Goal: Task Accomplishment & Management: Use online tool/utility

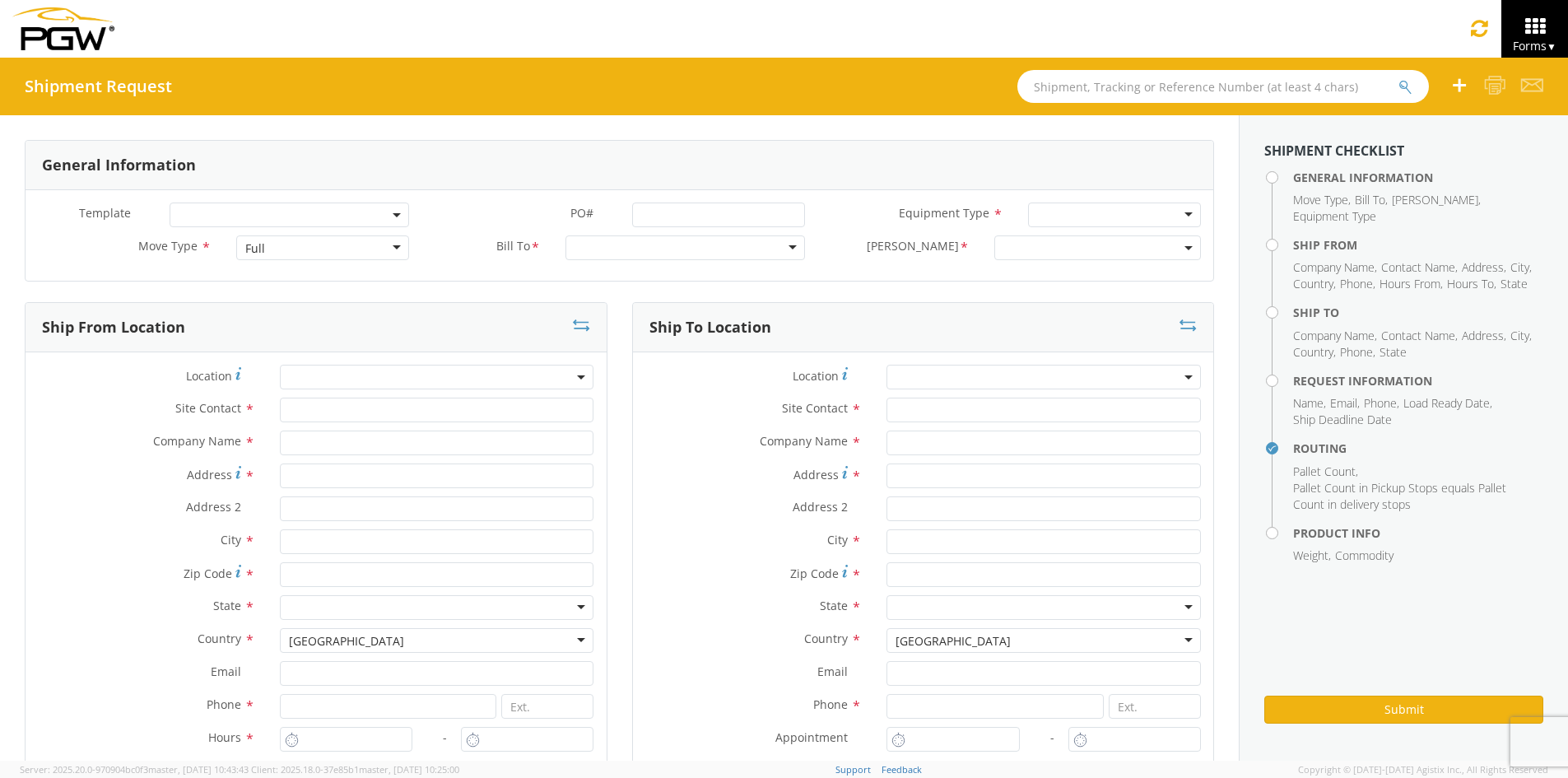
click at [59, 37] on img at bounding box center [63, 28] width 102 height 42
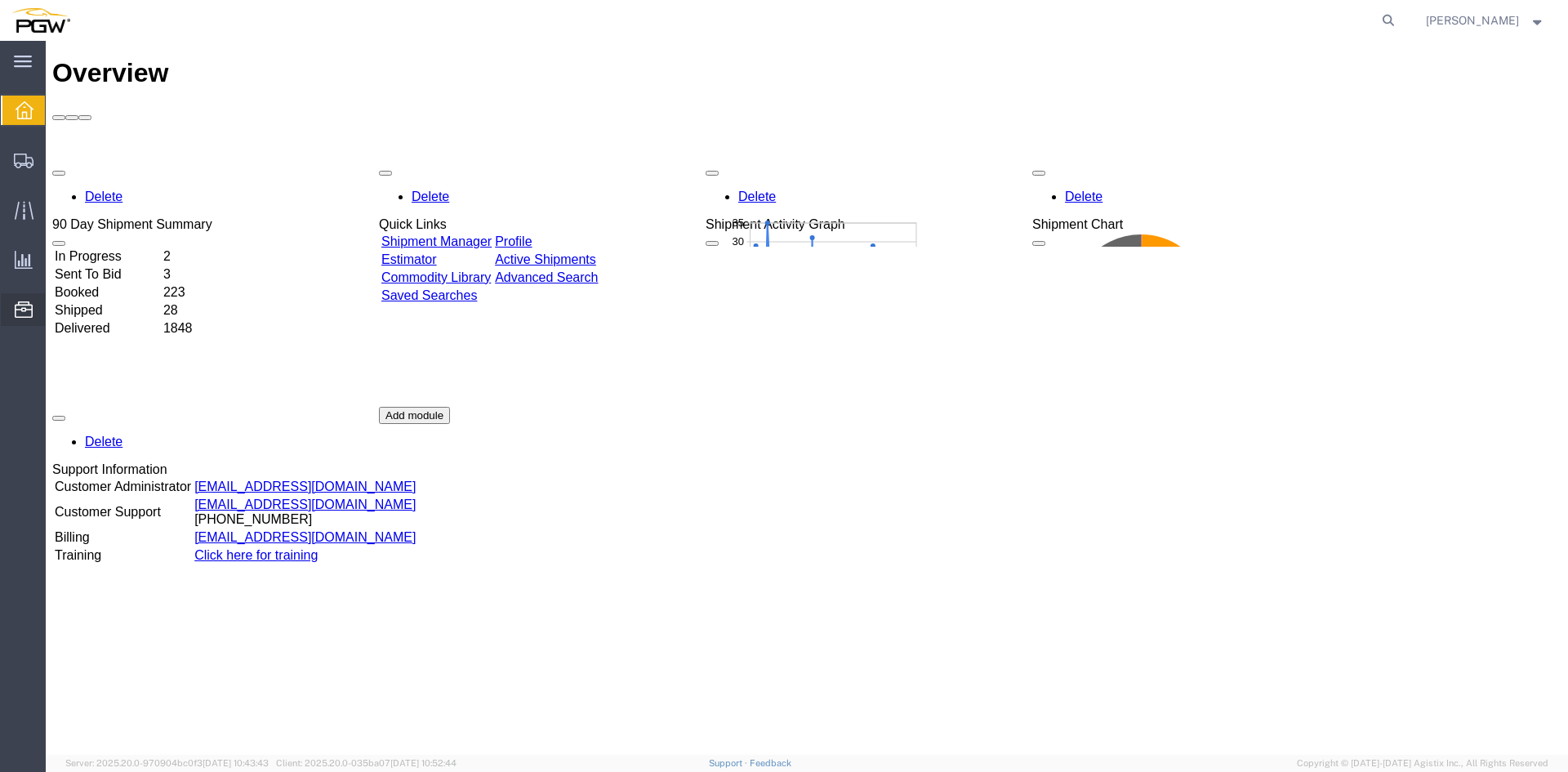
click at [0, 0] on span "Location Appointment" at bounding box center [0, 0] width 0 height 0
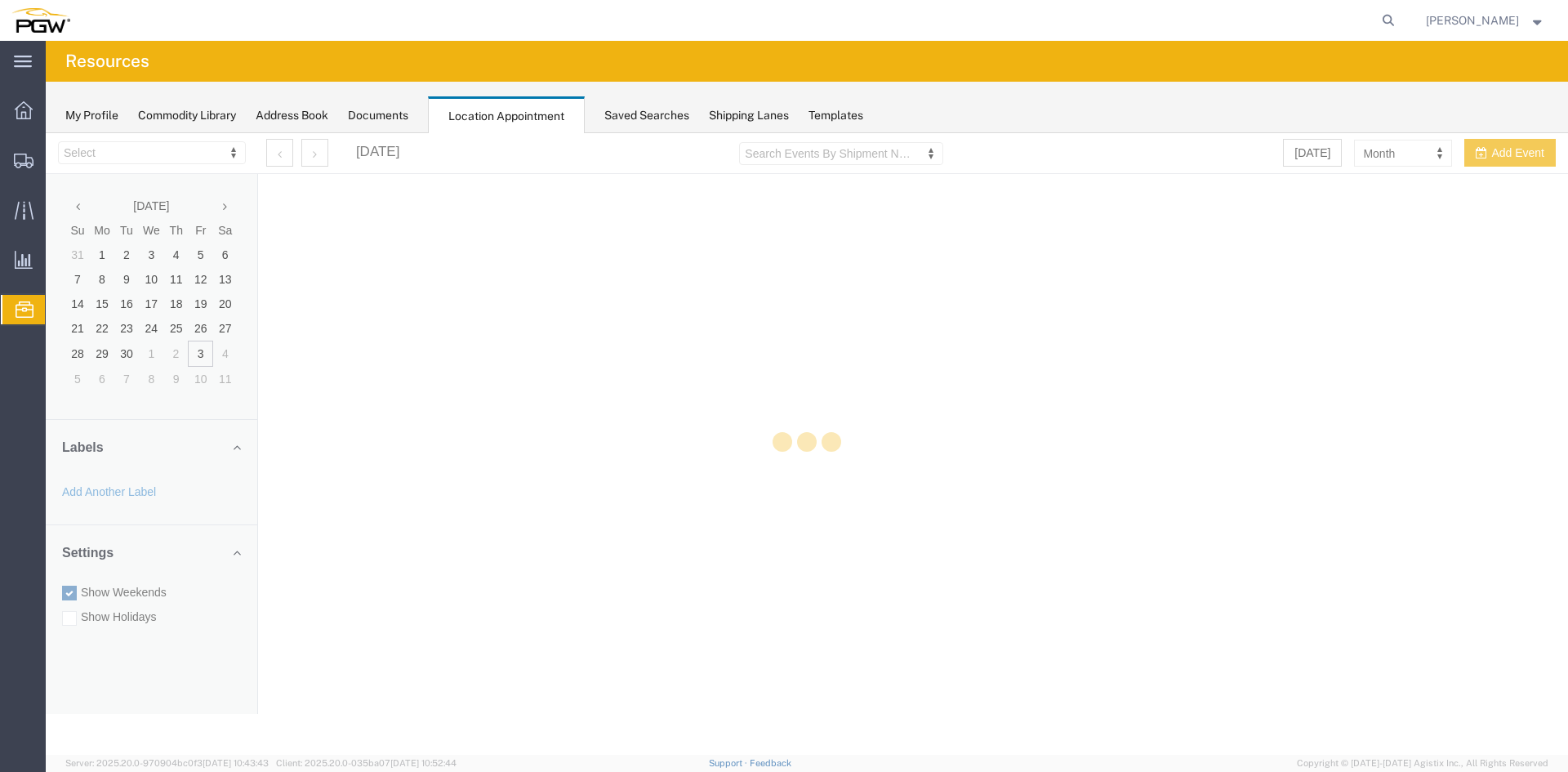
select select "28253"
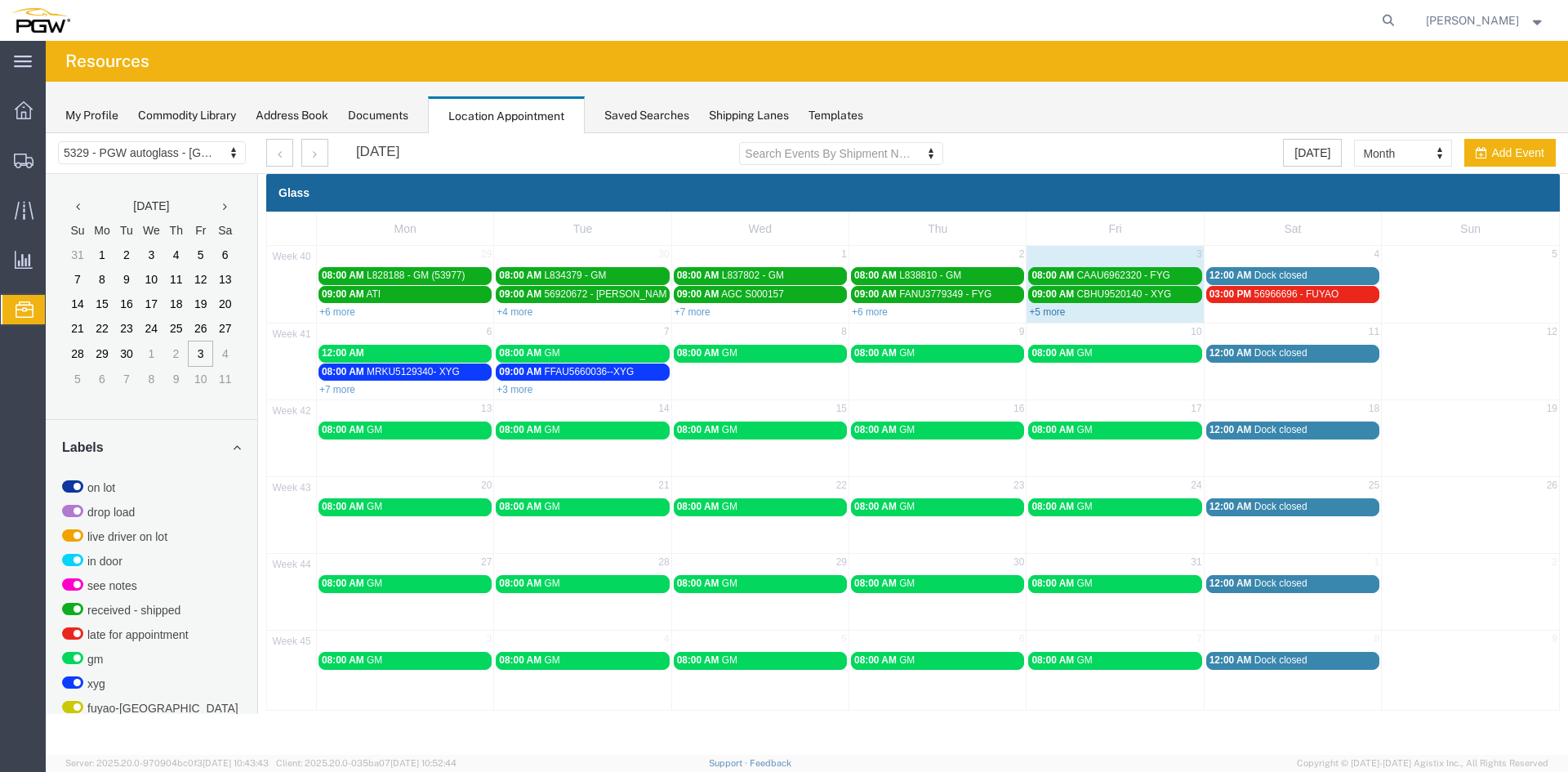
click at [1044, 307] on link "+5 more" at bounding box center [1047, 312] width 36 height 12
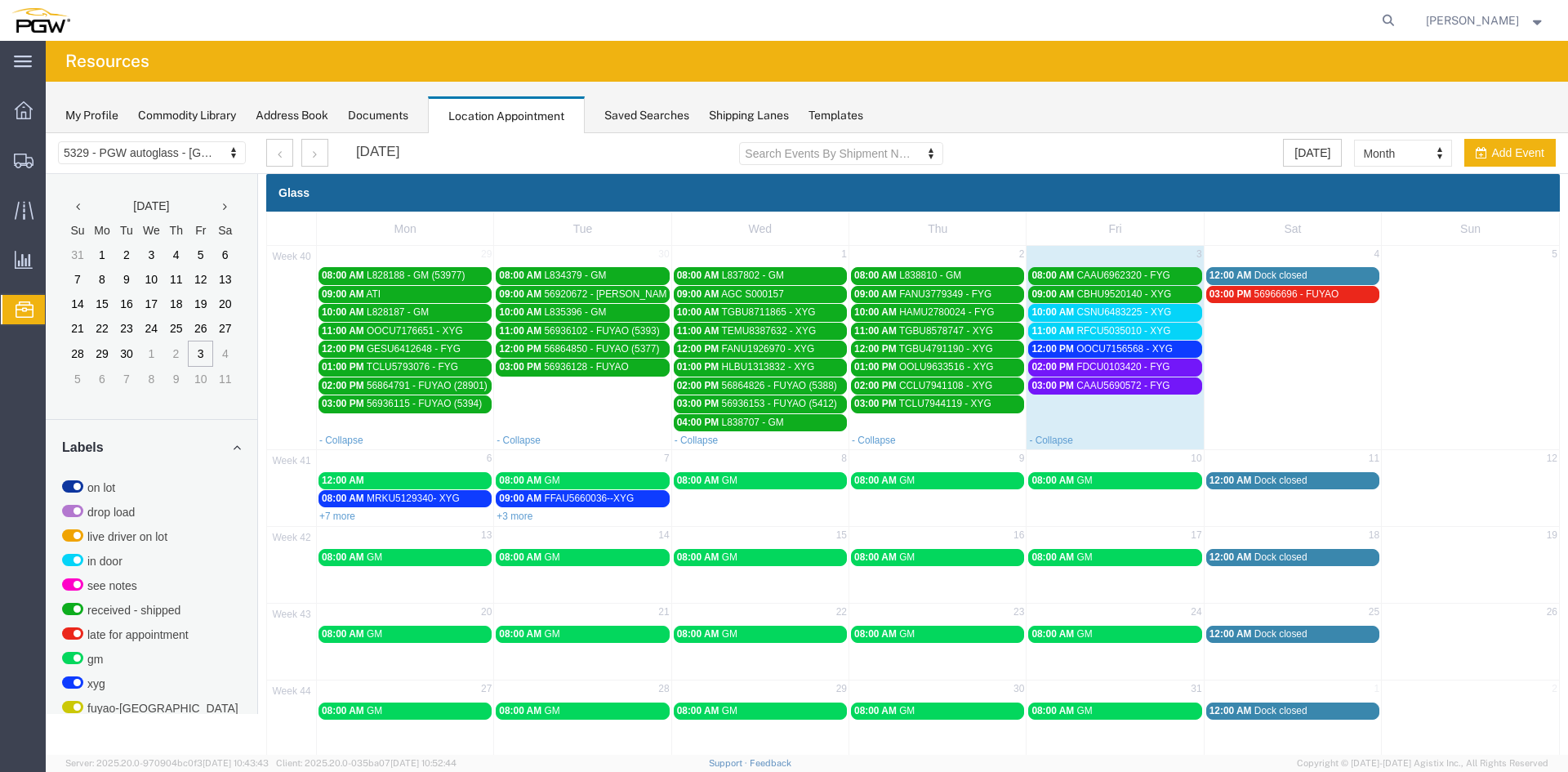
click at [1090, 311] on span "CSNU6483225 - XYG" at bounding box center [1123, 312] width 95 height 12
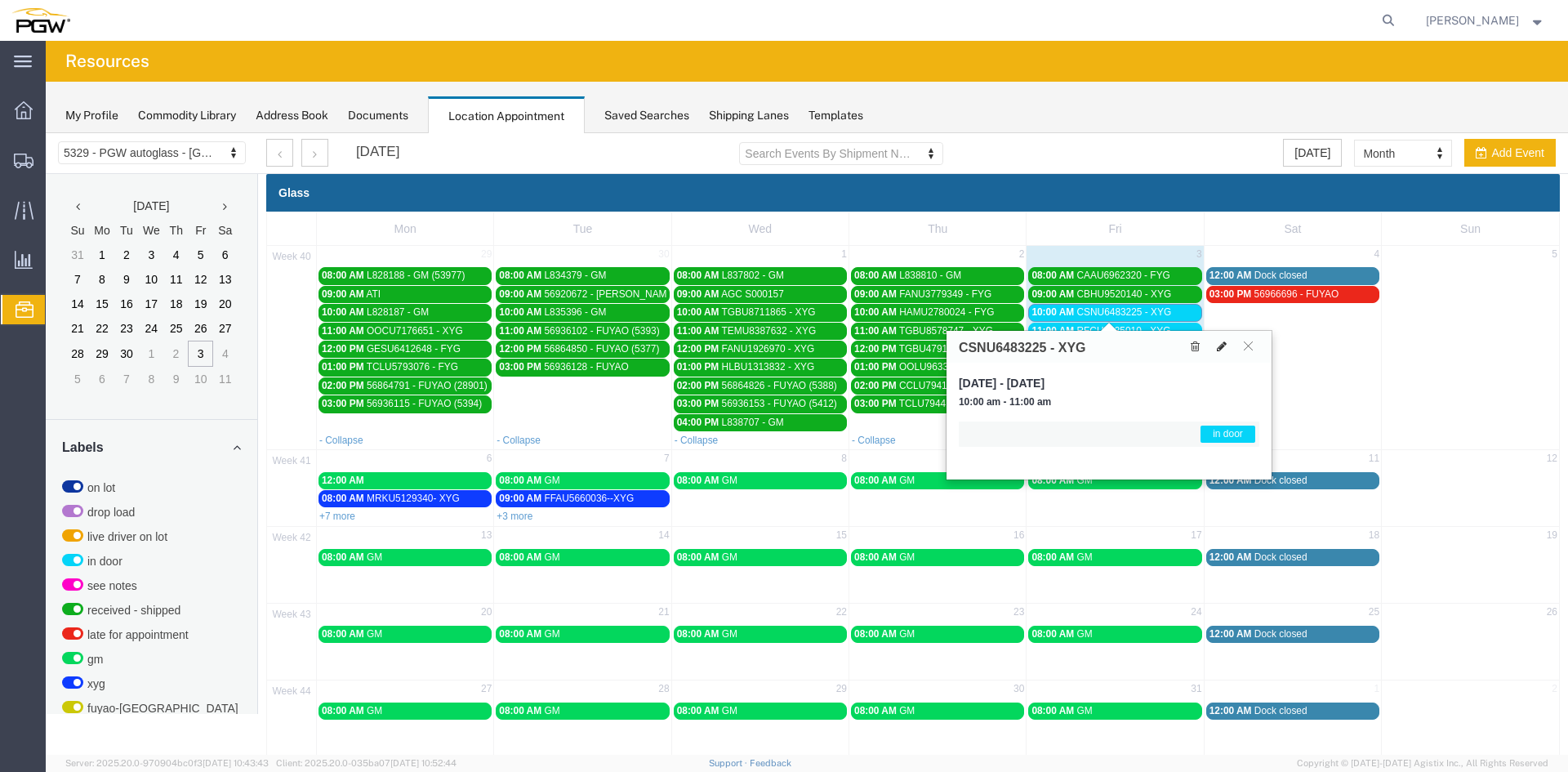
click at [1218, 348] on icon at bounding box center [1221, 346] width 10 height 12
select select "1"
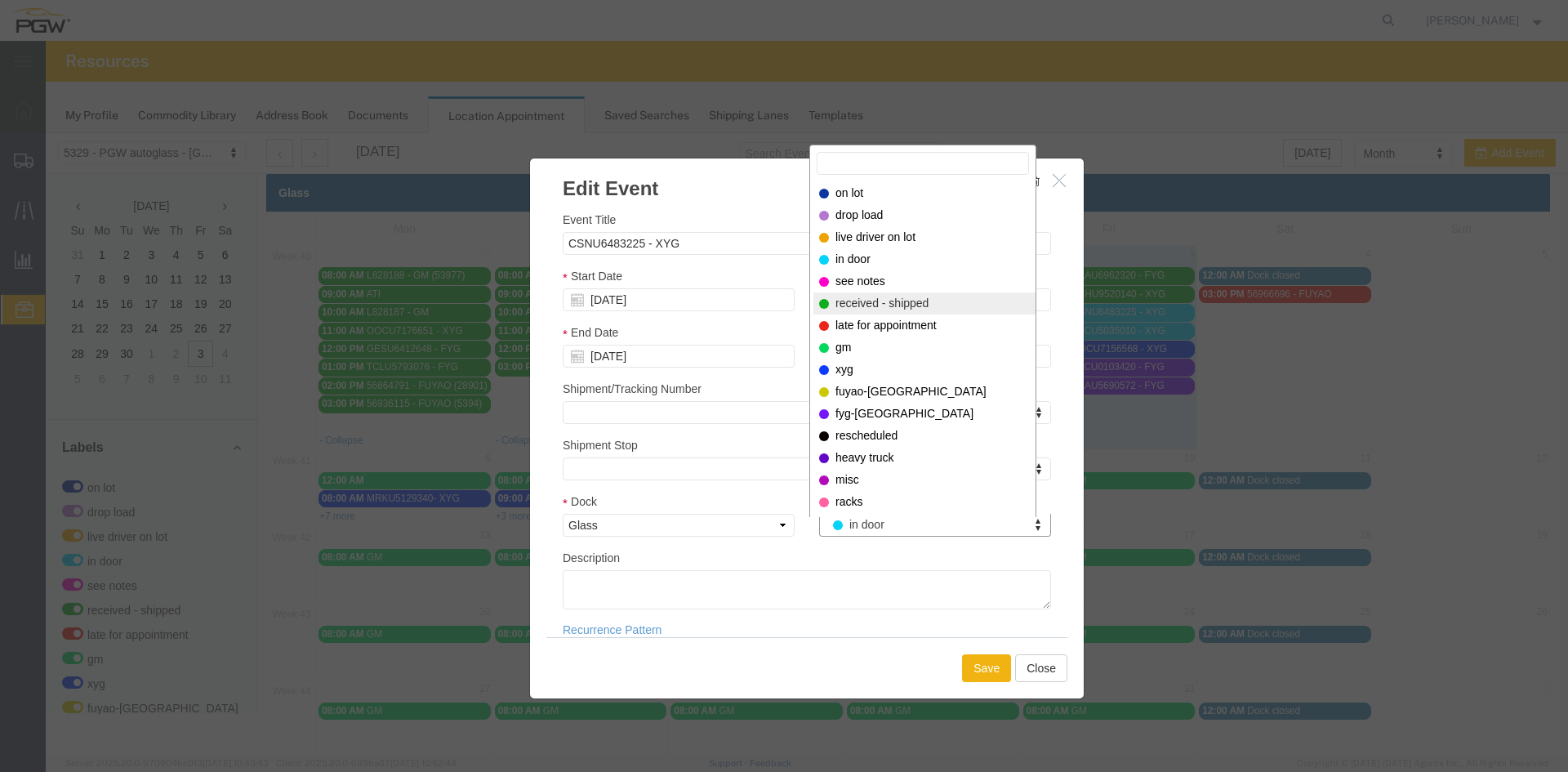
select select "200"
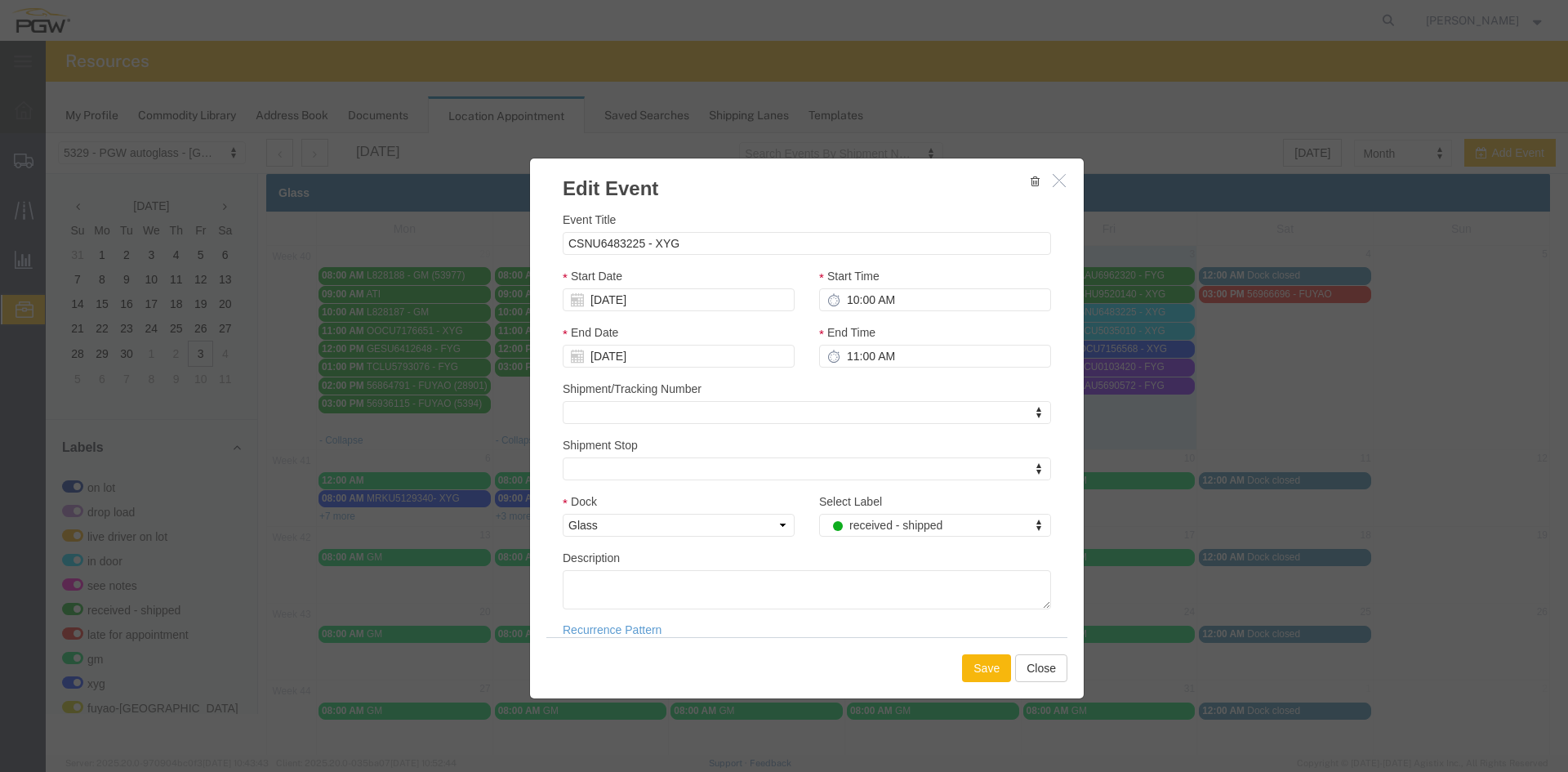
click at [975, 678] on button "Save" at bounding box center [986, 668] width 49 height 28
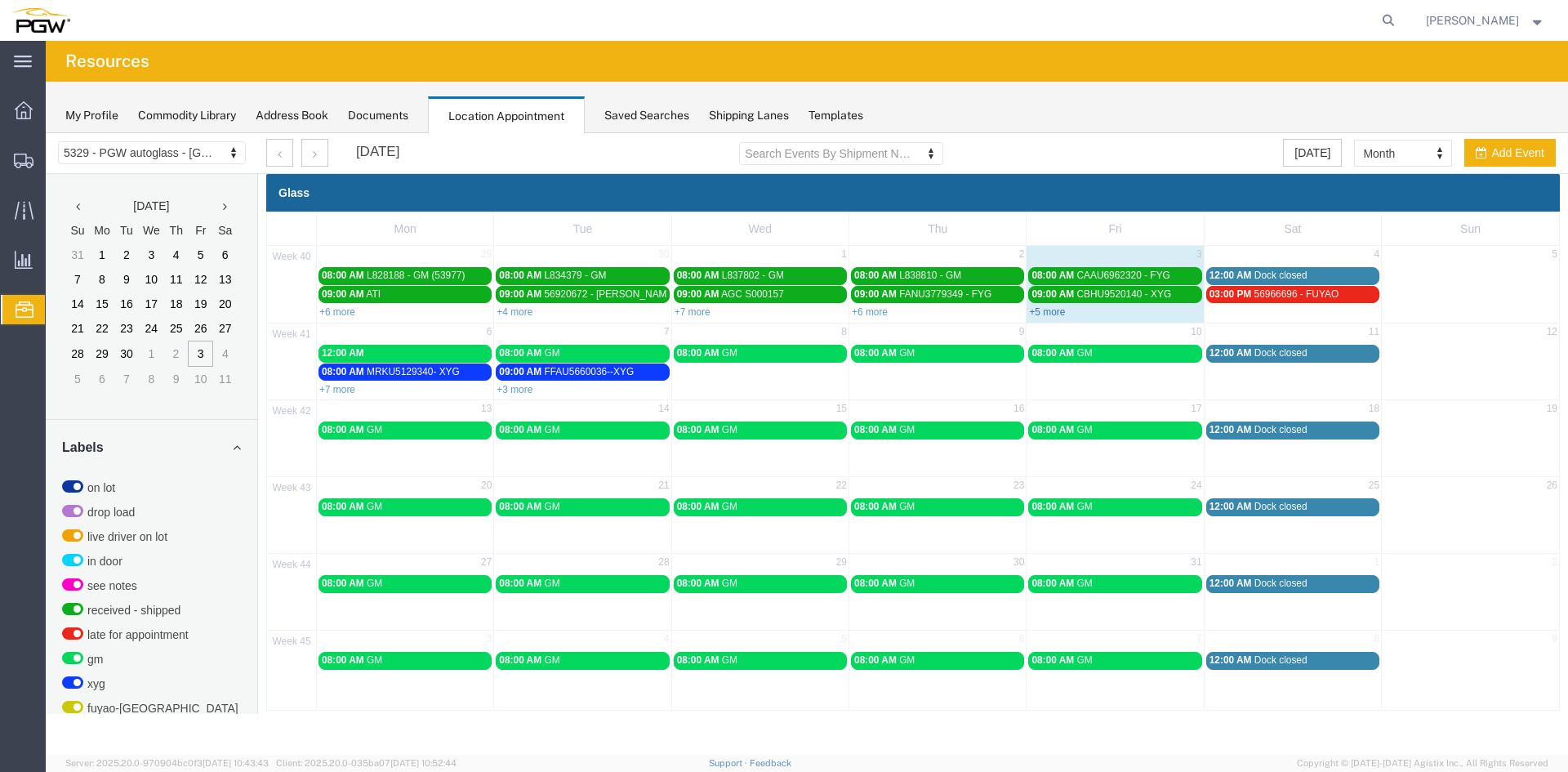
click at [1041, 315] on link "+5 more" at bounding box center [1047, 312] width 36 height 12
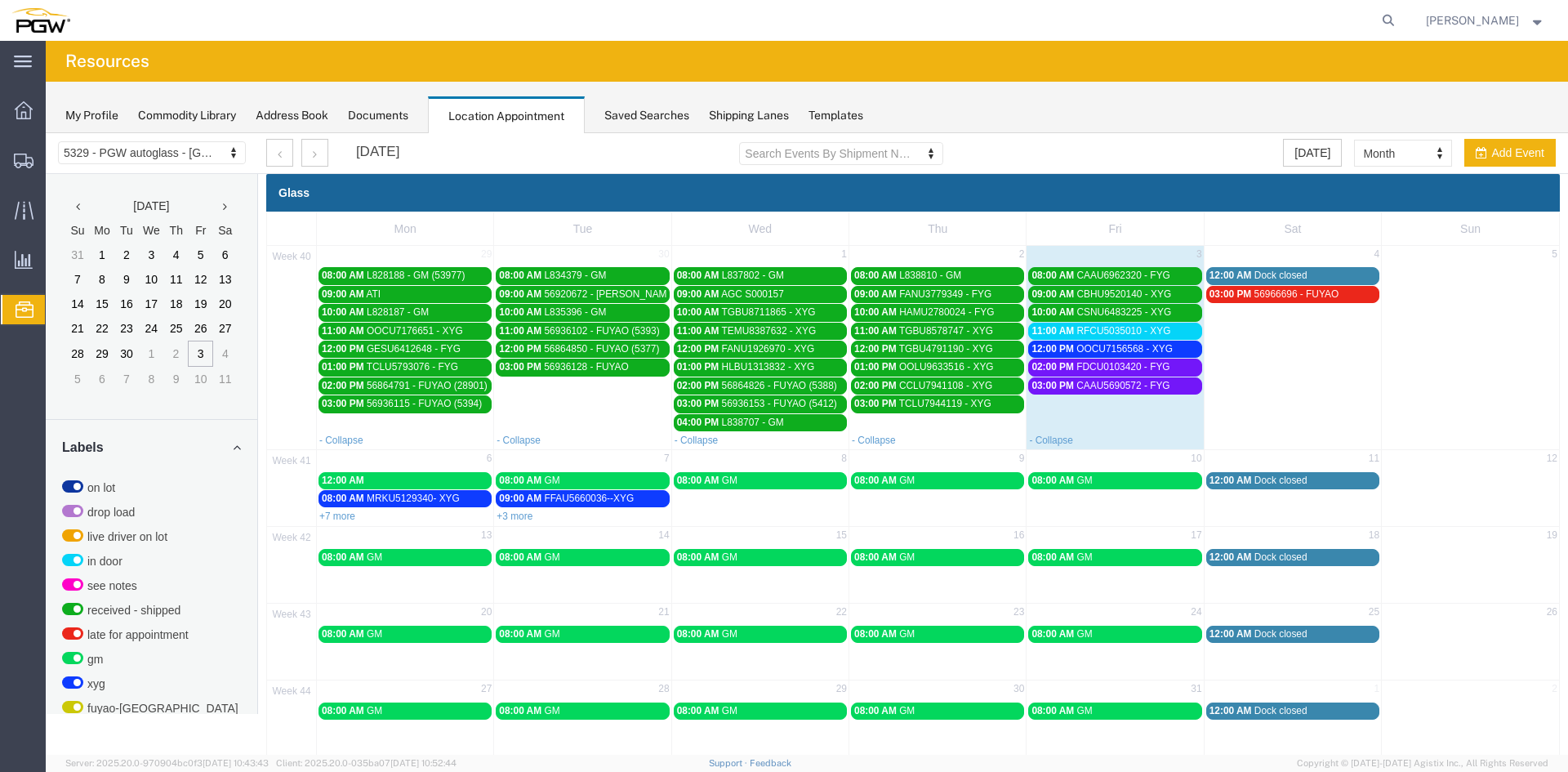
click at [1053, 351] on span "12:00 PM" at bounding box center [1052, 349] width 42 height 12
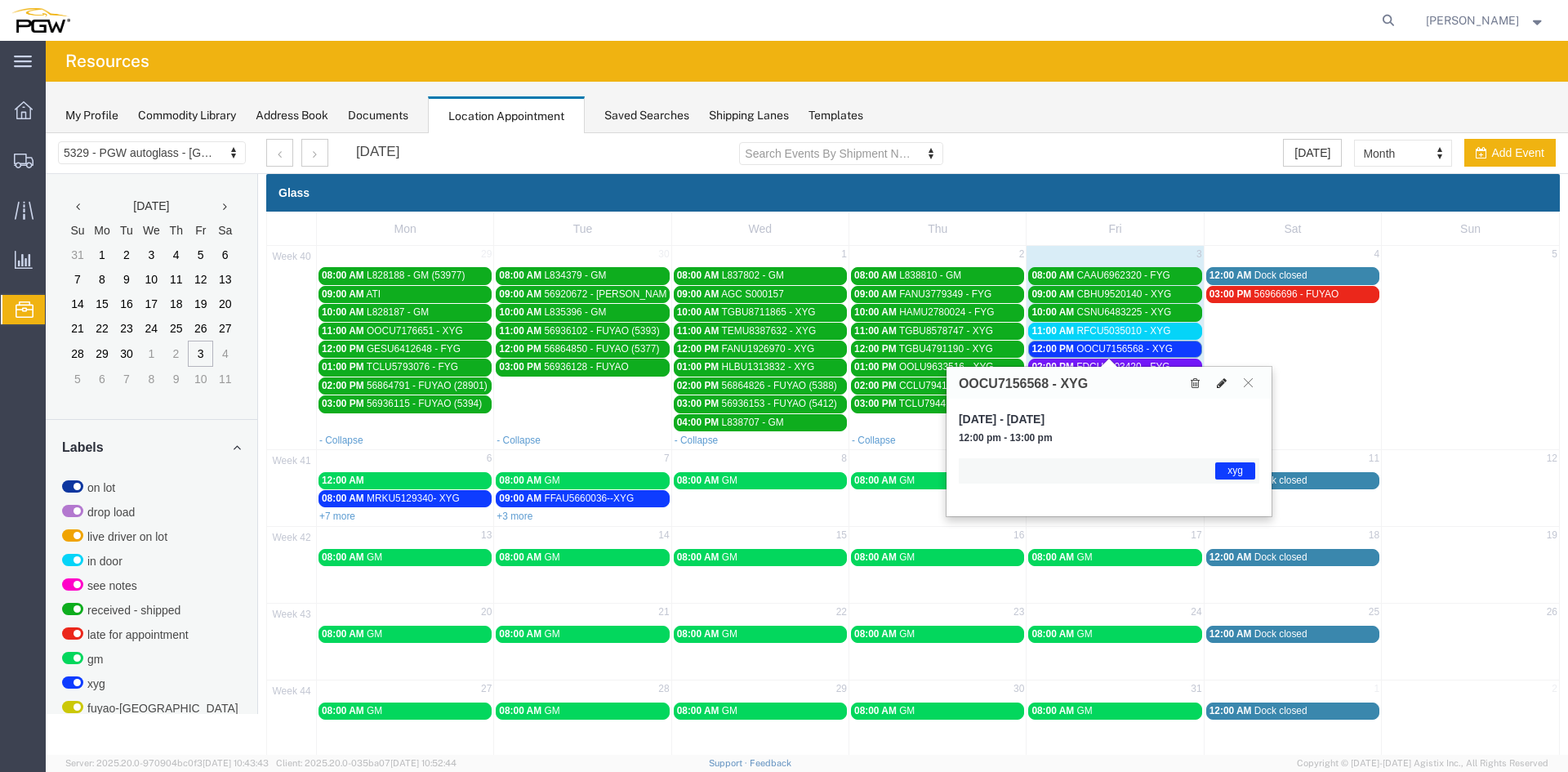
click at [1219, 383] on icon at bounding box center [1221, 383] width 10 height 12
select select "1"
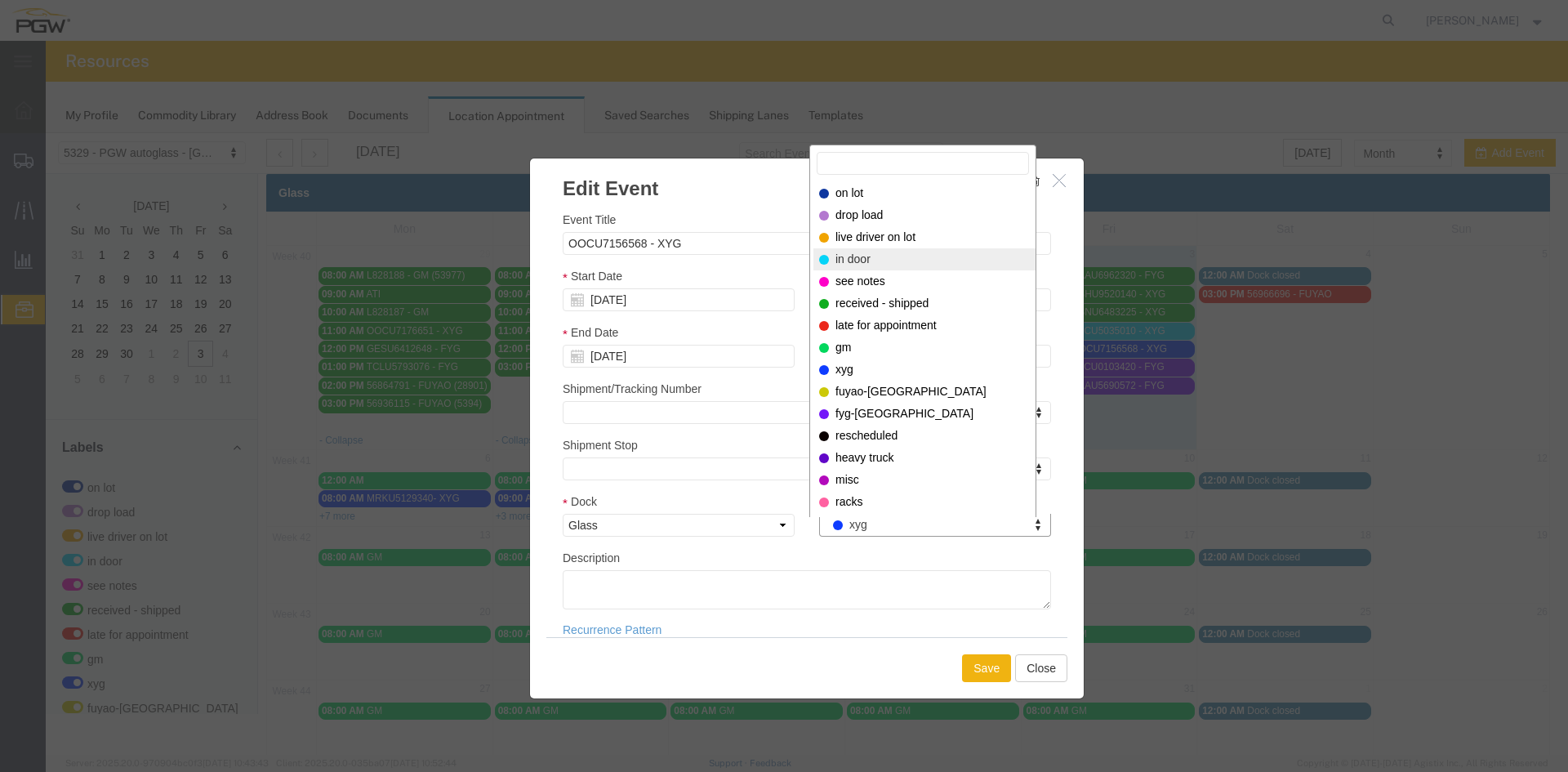
select select "220"
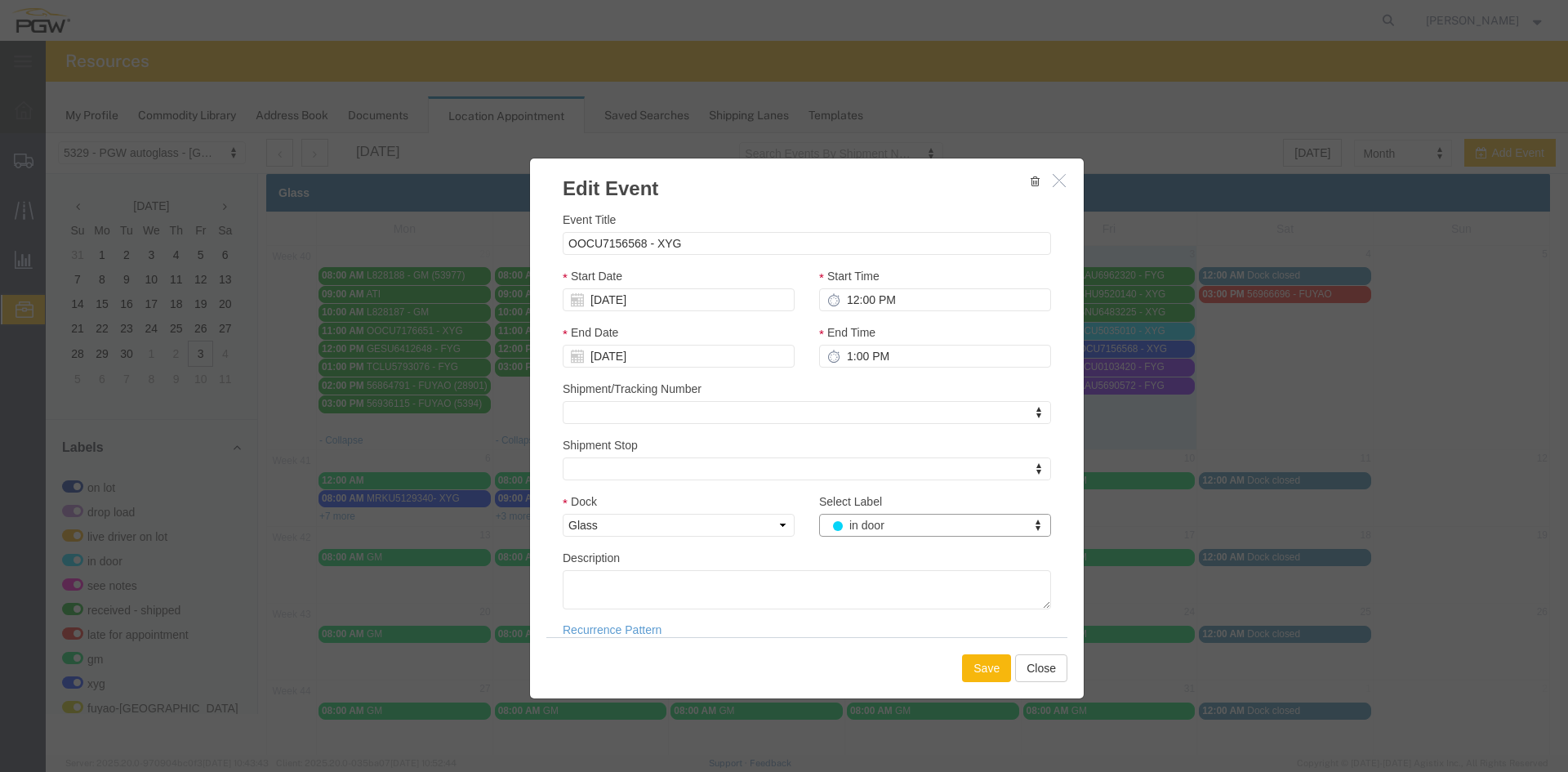
click at [978, 680] on button "Save" at bounding box center [986, 668] width 49 height 28
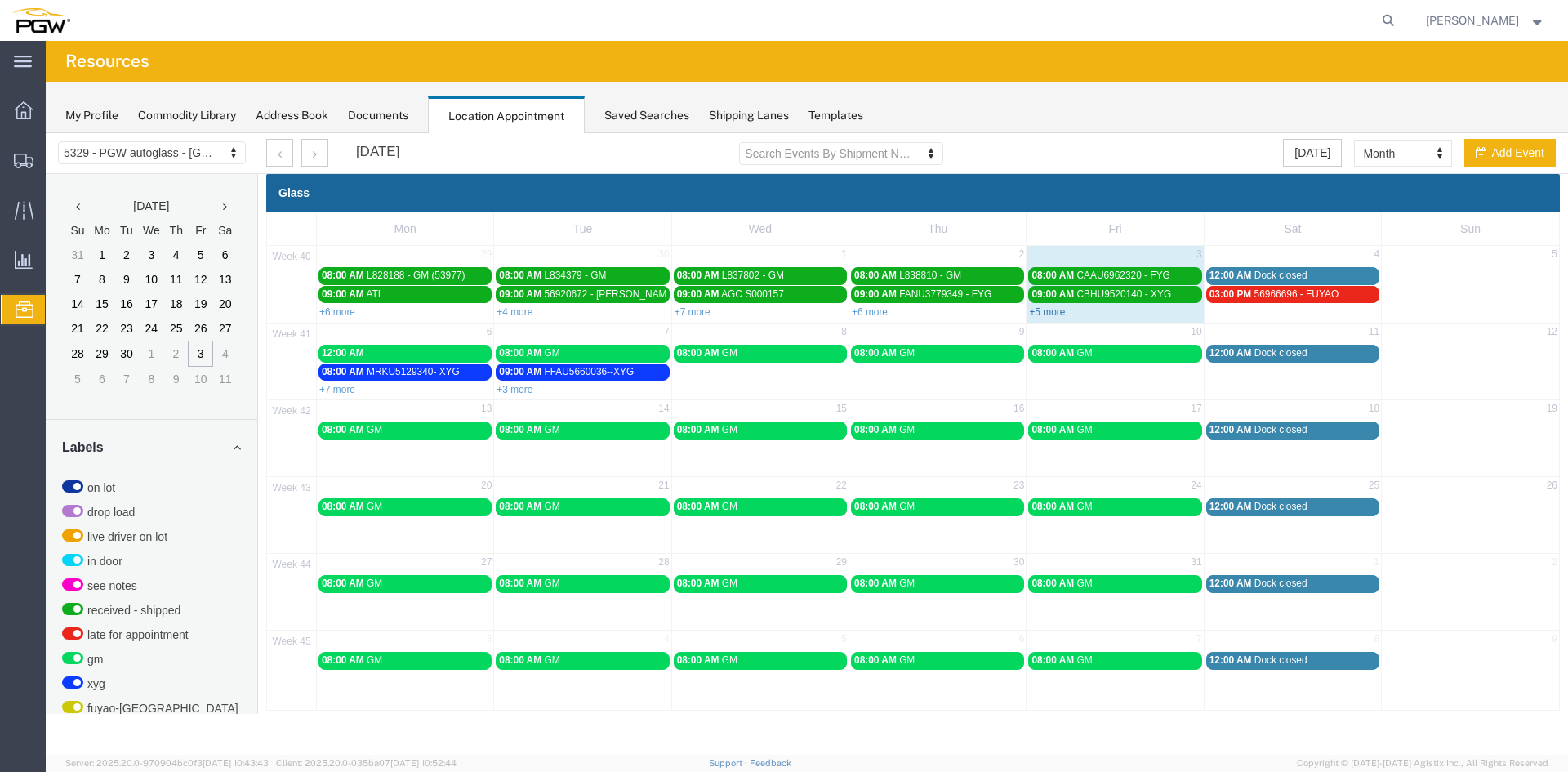
click at [1048, 312] on link "+5 more" at bounding box center [1047, 312] width 36 height 12
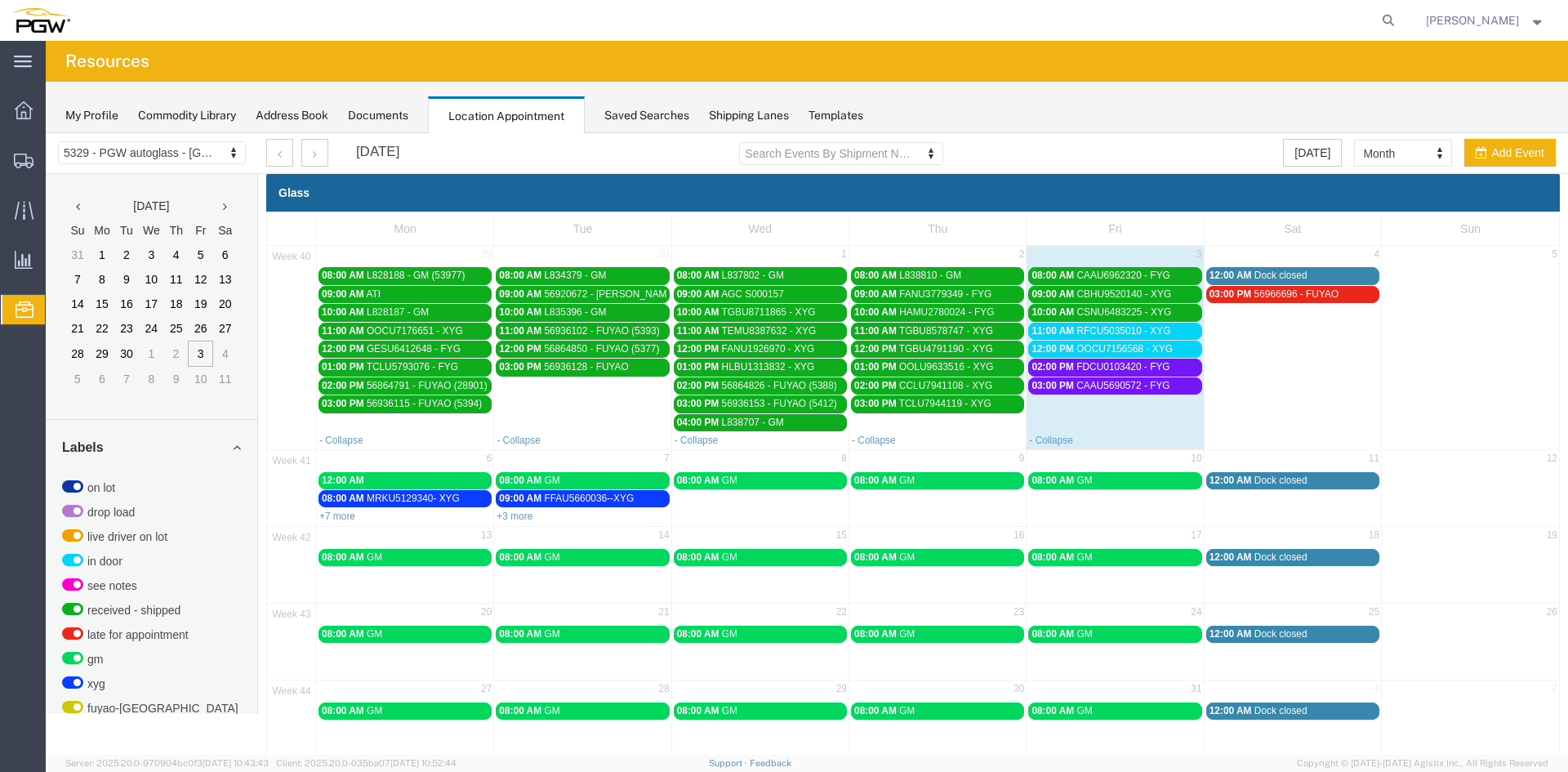
click at [1068, 493] on td "08:00 AM GM" at bounding box center [1115, 498] width 178 height 54
select select "1"
select select
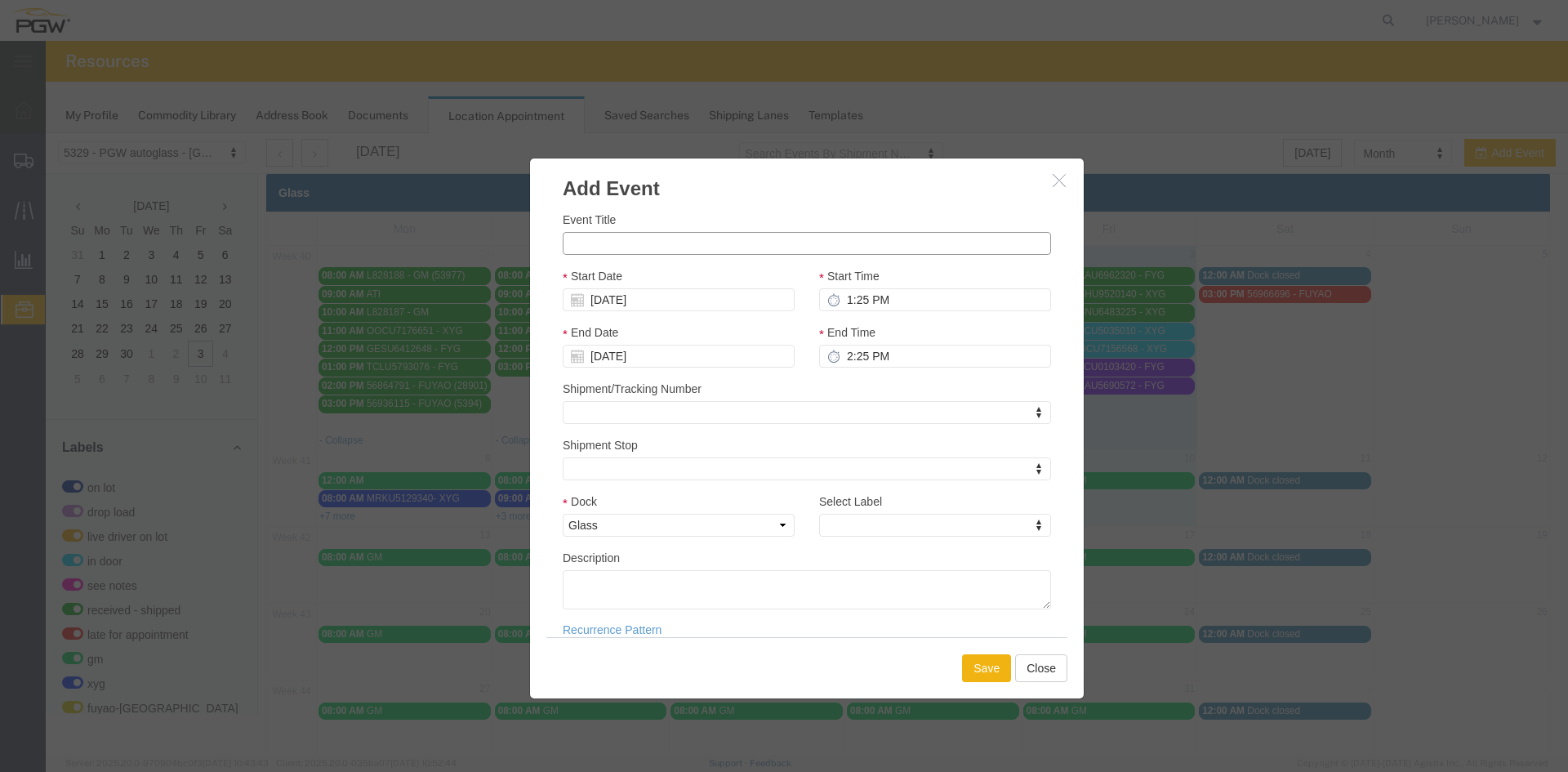
paste input "L850934"
type input "L850934--GM"
click at [839, 300] on input "1:25 PM" at bounding box center [935, 300] width 232 height 23
click at [845, 294] on input "8:25 PM" at bounding box center [935, 300] width 232 height 23
click at [854, 299] on input "8:25 PM" at bounding box center [935, 300] width 232 height 23
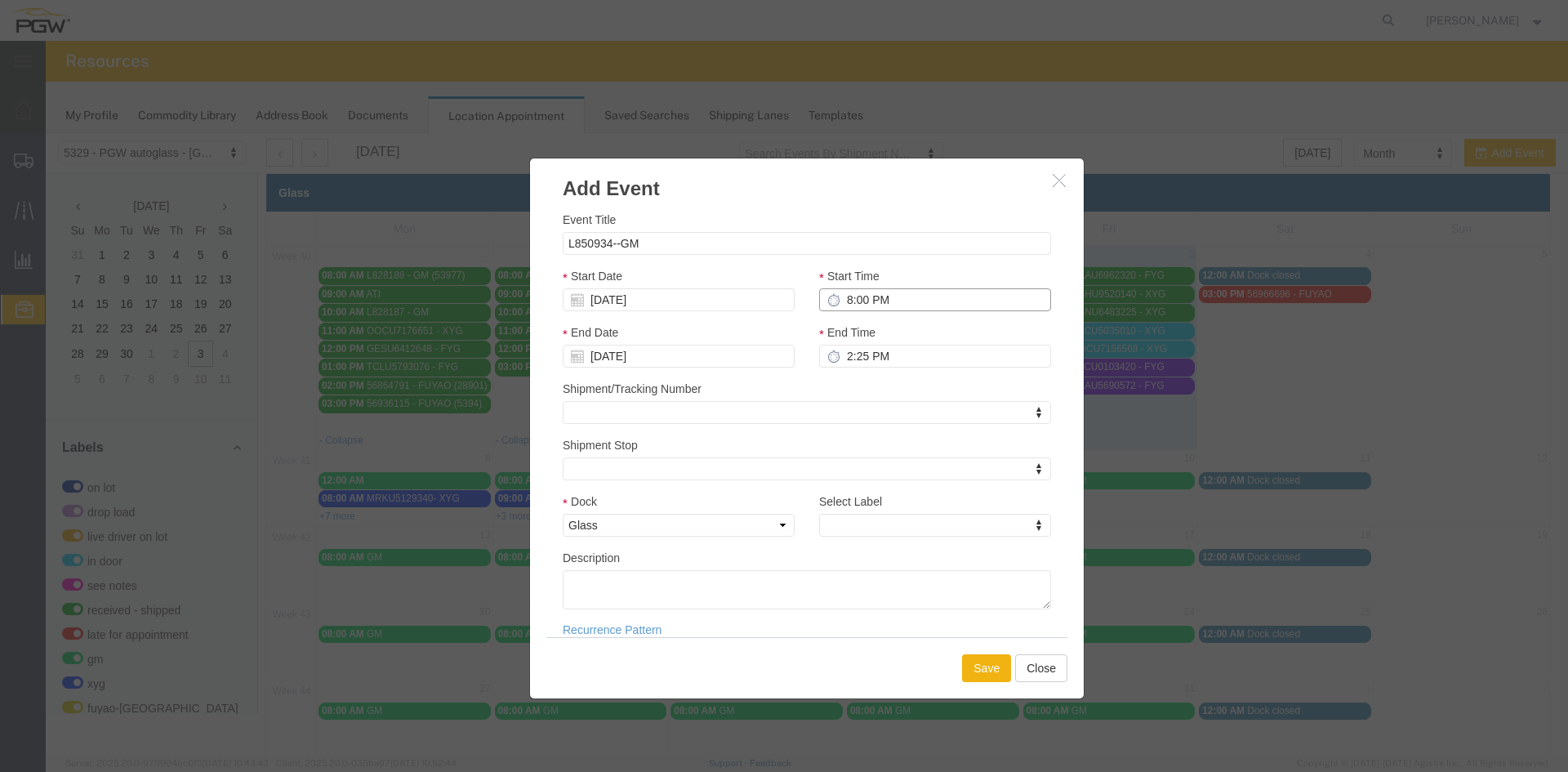
drag, startPoint x: 862, startPoint y: 296, endPoint x: 877, endPoint y: 302, distance: 16.2
click at [877, 302] on input "8:00 PM" at bounding box center [935, 300] width 232 height 23
type input "8:00 AM"
click at [906, 327] on div "End Time 2:25 PM" at bounding box center [935, 345] width 232 height 44
click at [986, 662] on button "Save" at bounding box center [986, 668] width 49 height 28
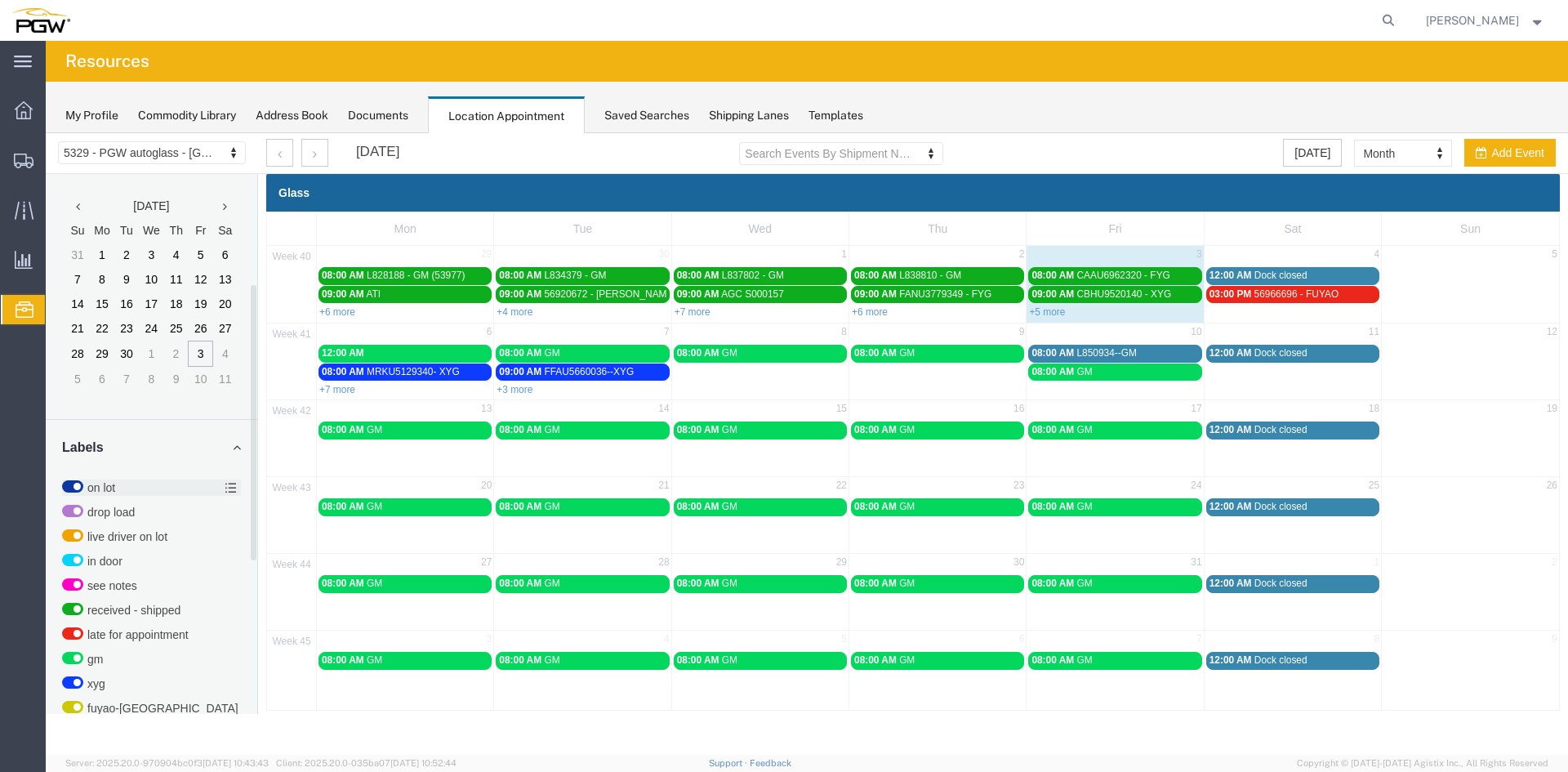
scroll to position [520, 0]
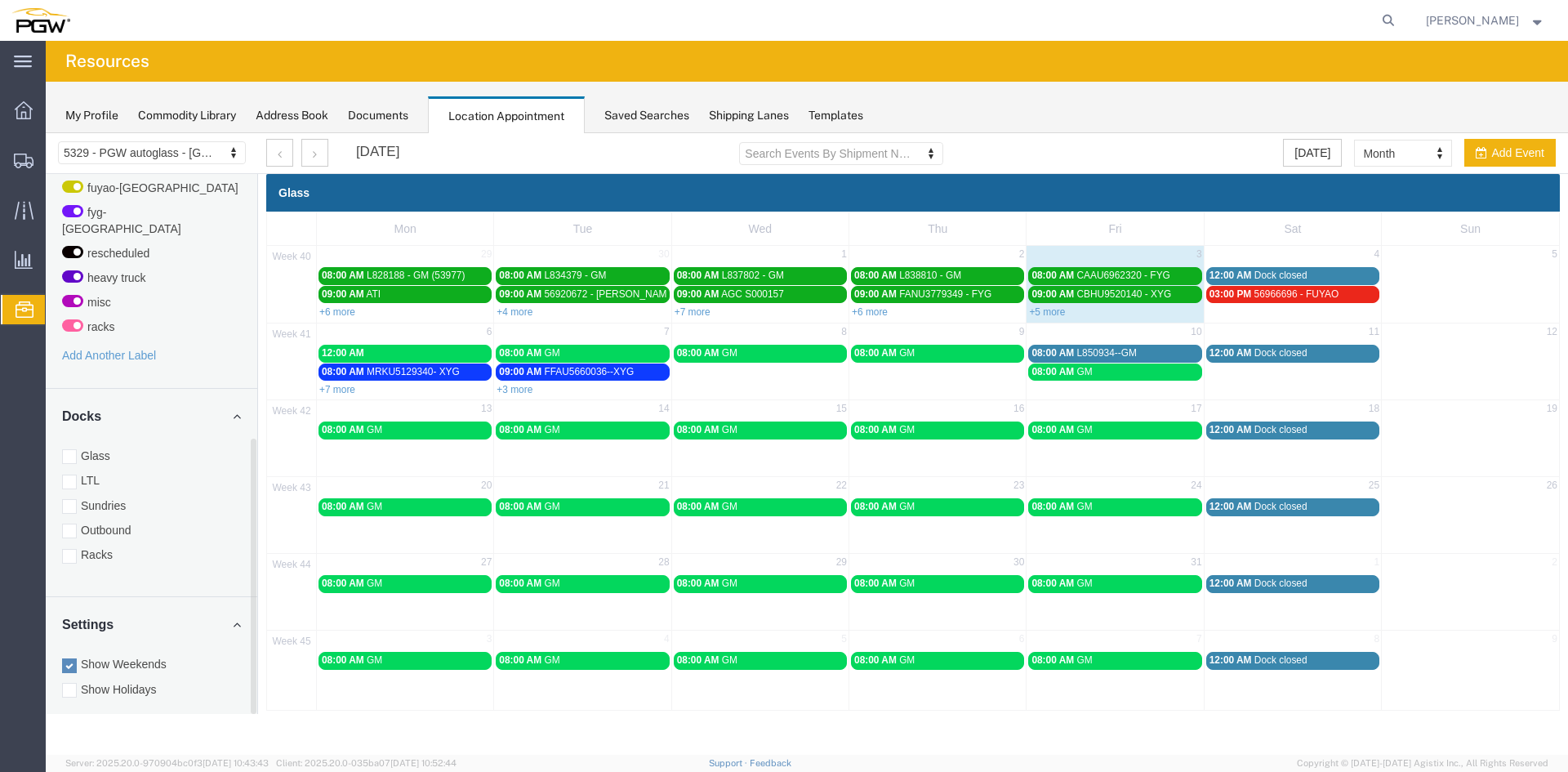
drag, startPoint x: 74, startPoint y: 541, endPoint x: 74, endPoint y: 504, distance: 37.0
click at [74, 549] on div at bounding box center [69, 556] width 14 height 14
click at [46, 133] on input "Racks" at bounding box center [46, 133] width 0 height 0
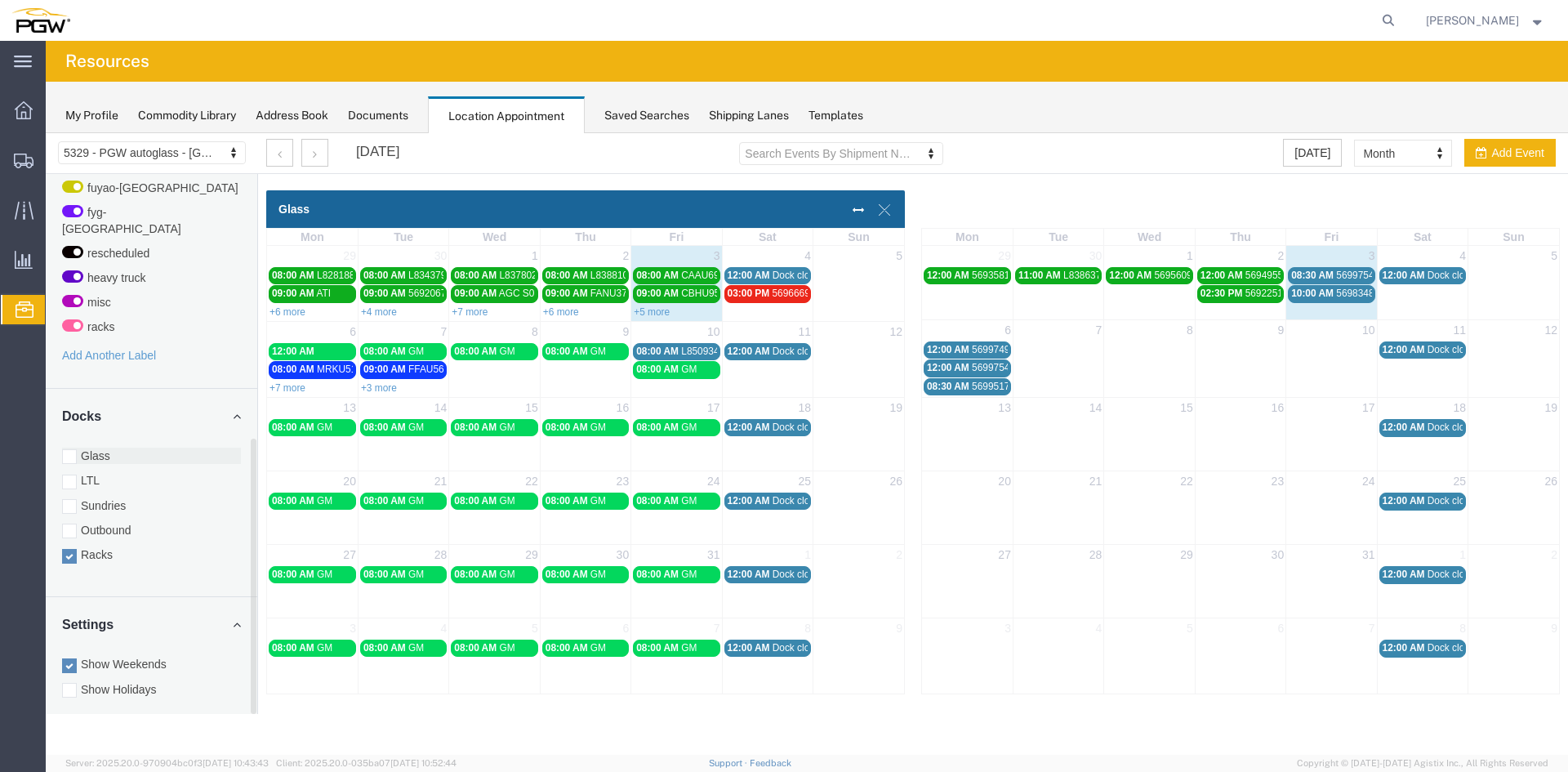
click at [73, 449] on div at bounding box center [69, 456] width 14 height 14
click at [46, 133] on input "Glass" at bounding box center [46, 133] width 0 height 0
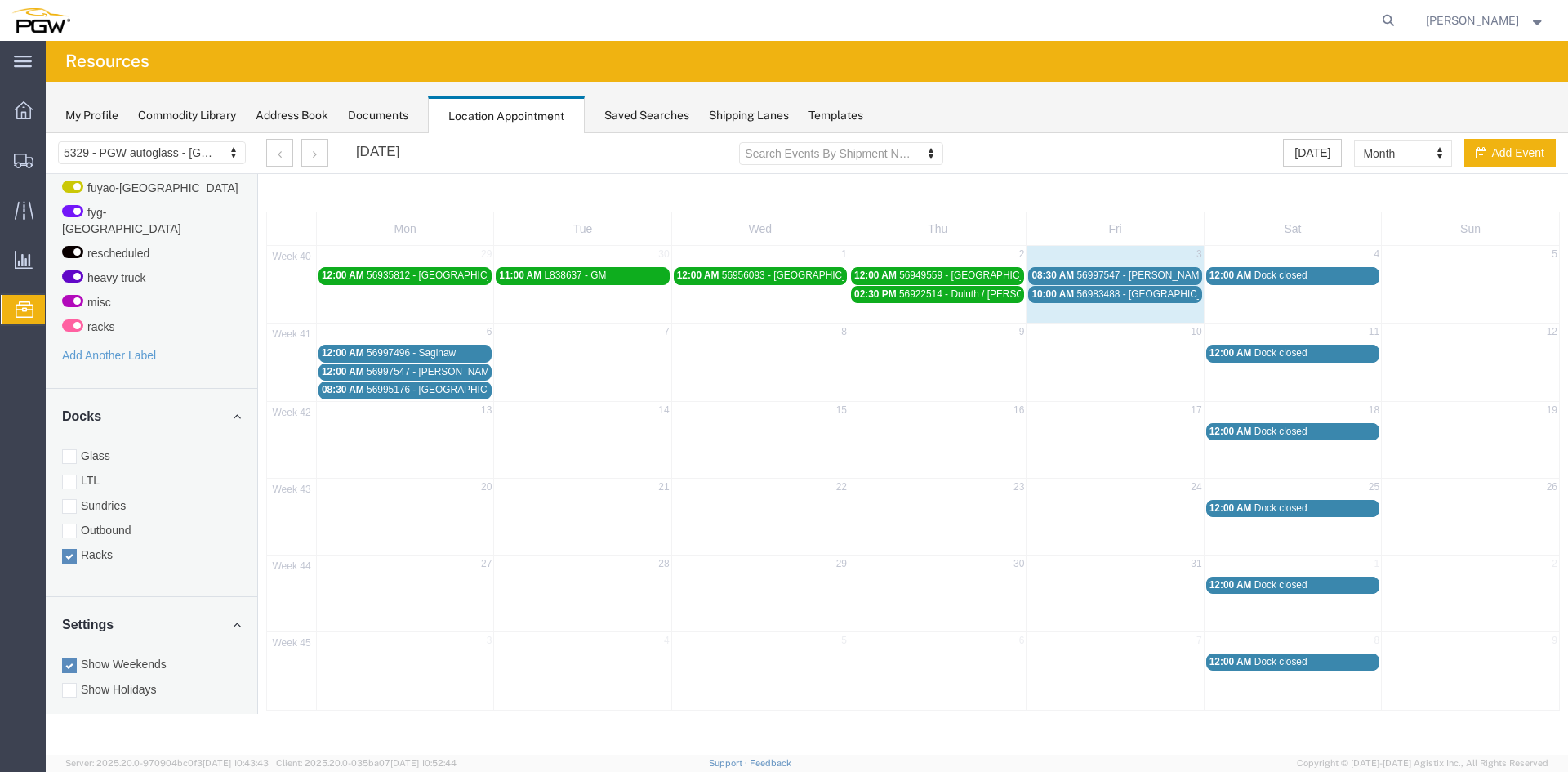
click at [1129, 270] on span "56997547 - Warren" at bounding box center [1141, 275] width 132 height 12
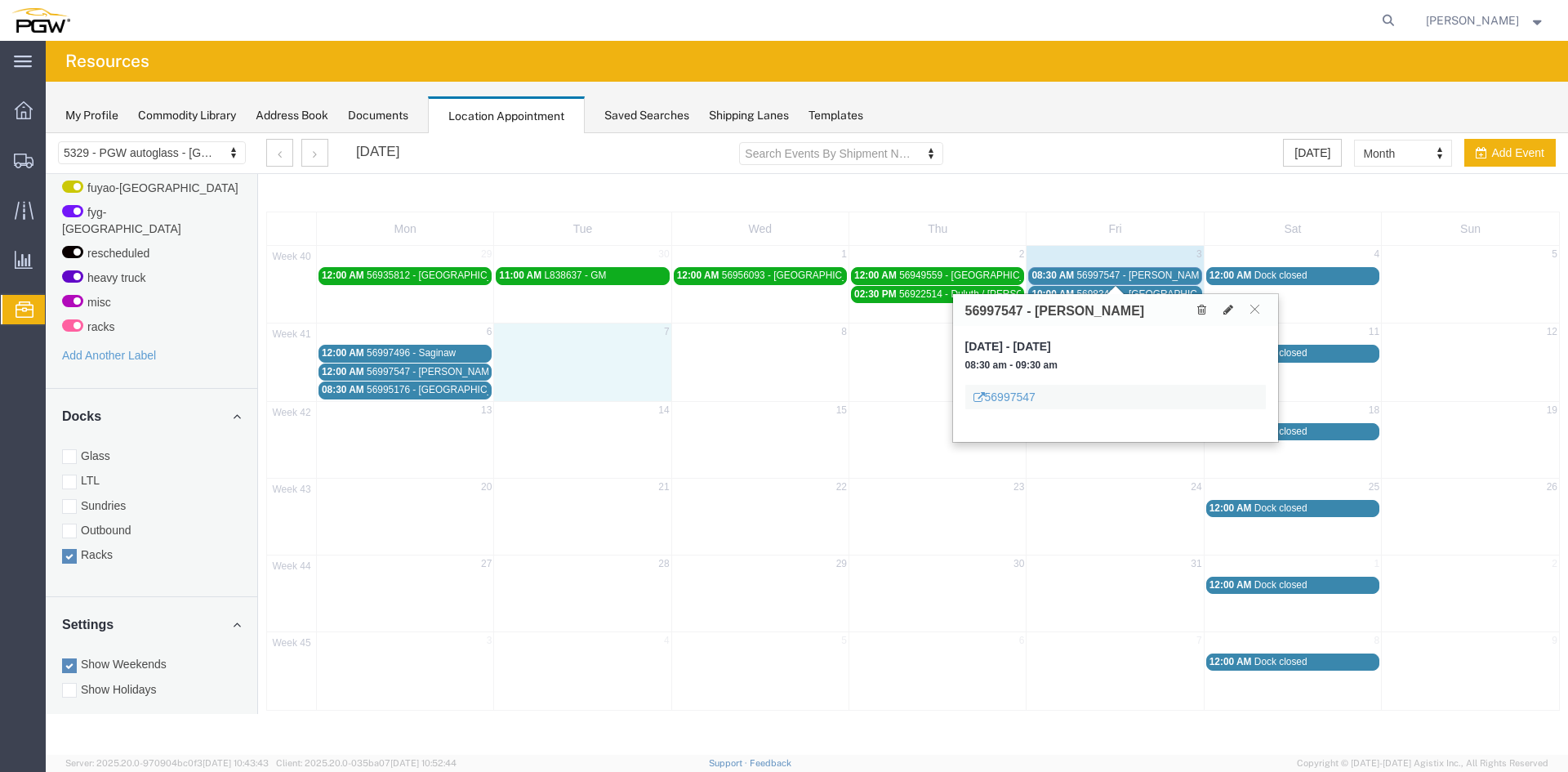
click at [578, 352] on td at bounding box center [583, 371] width 178 height 56
select select "3"
select select
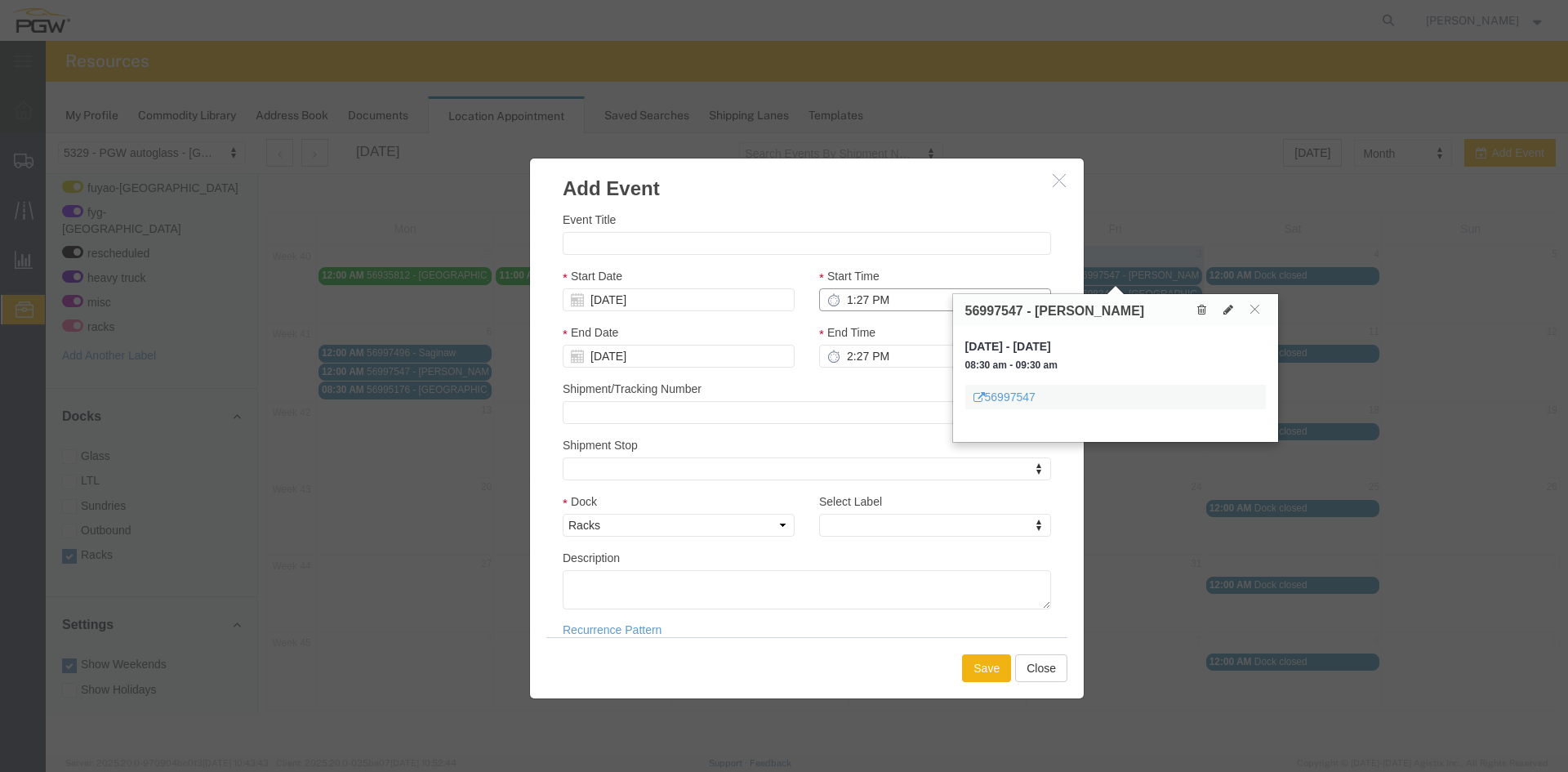
click at [845, 300] on input "1:27 PM" at bounding box center [935, 300] width 232 height 23
click at [856, 305] on input "8:27 PM" at bounding box center [935, 300] width 232 height 23
click at [875, 296] on input "8:00 PM" at bounding box center [935, 300] width 232 height 23
type input "8:00 AM"
click at [603, 252] on input "Event Title" at bounding box center [807, 244] width 489 height 23
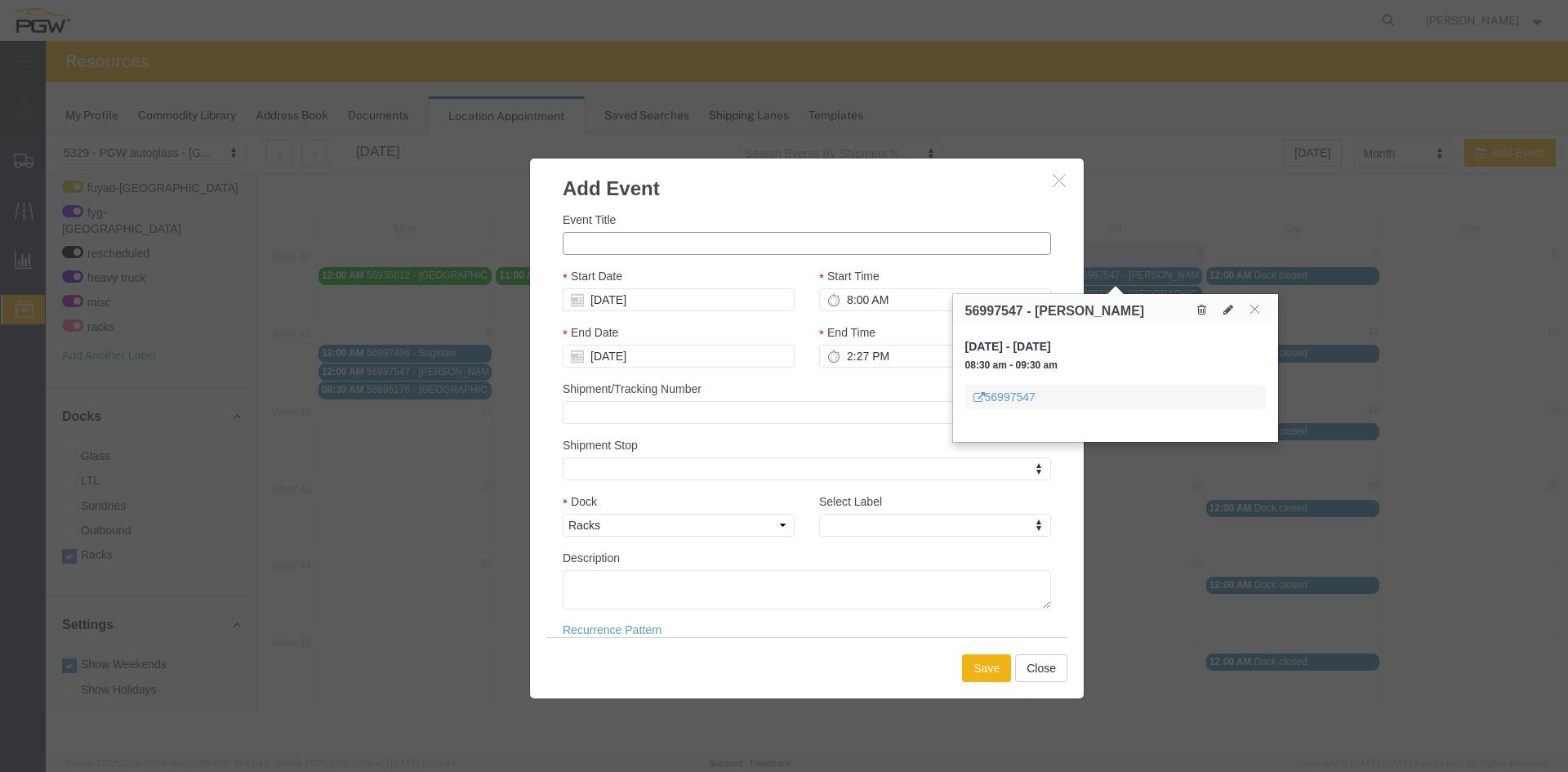
paste input "L850548"
type input "L850548--GM Burton, MI"
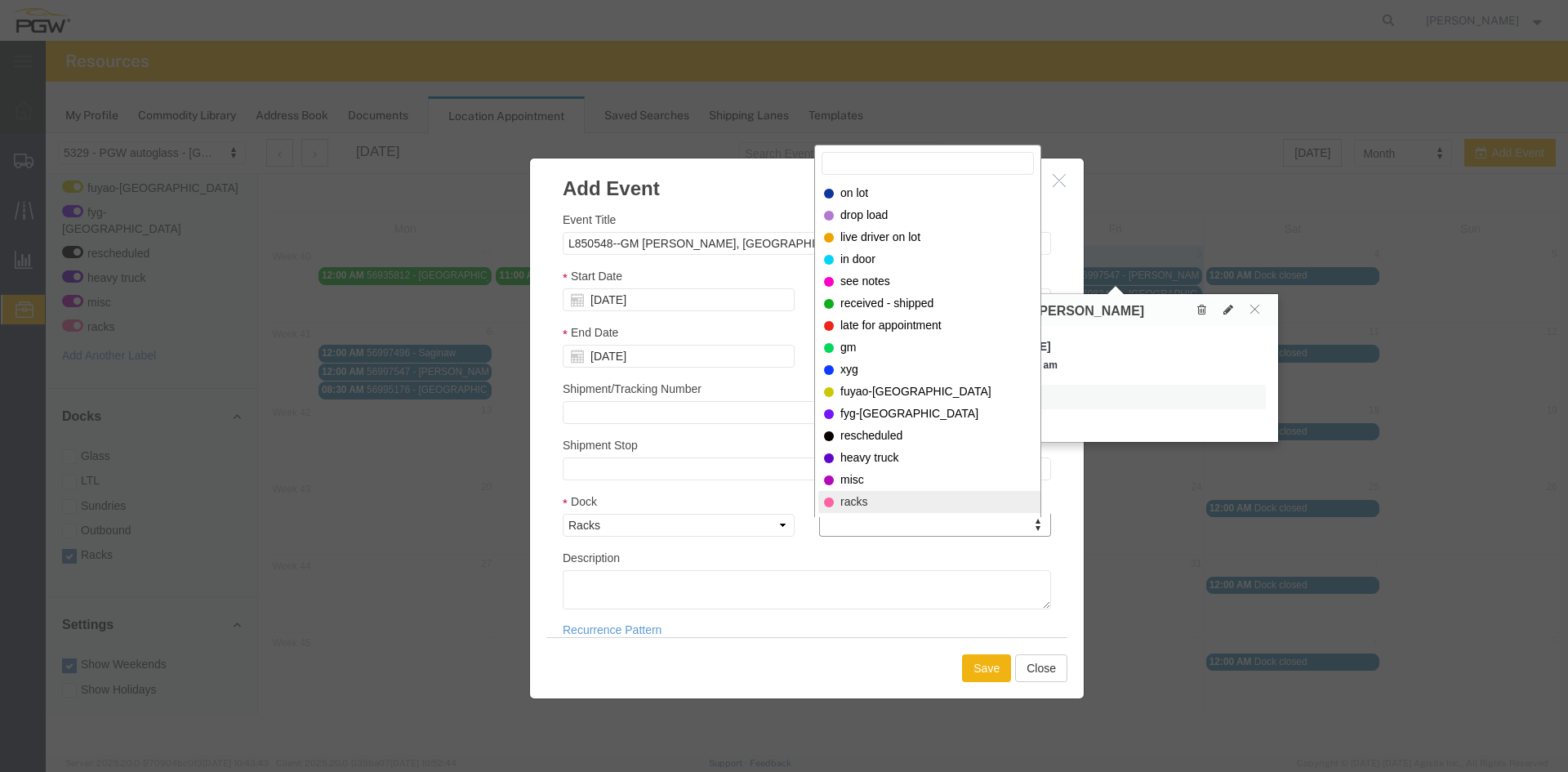
select select "13920"
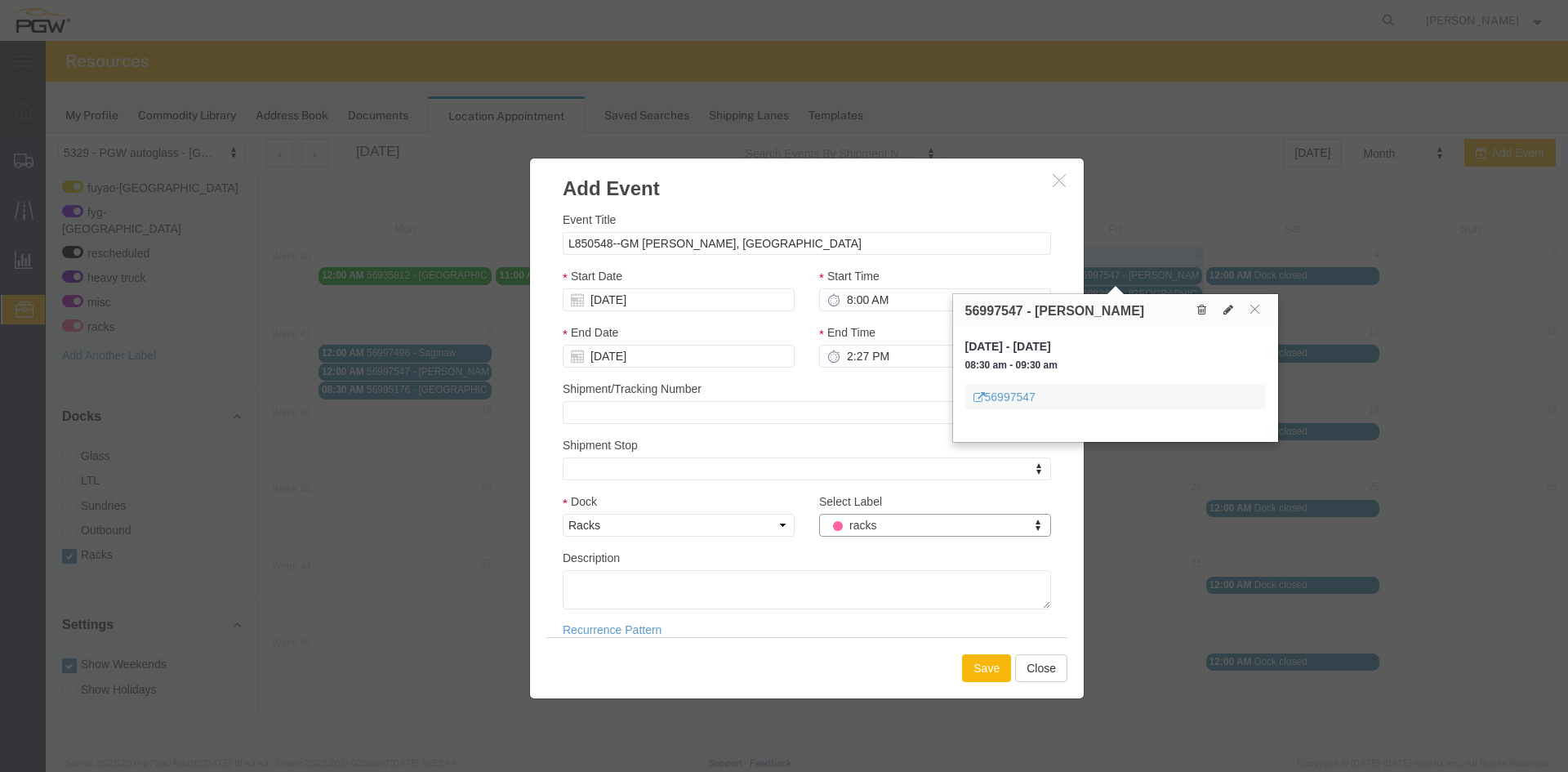
click at [986, 677] on button "Save" at bounding box center [986, 668] width 49 height 28
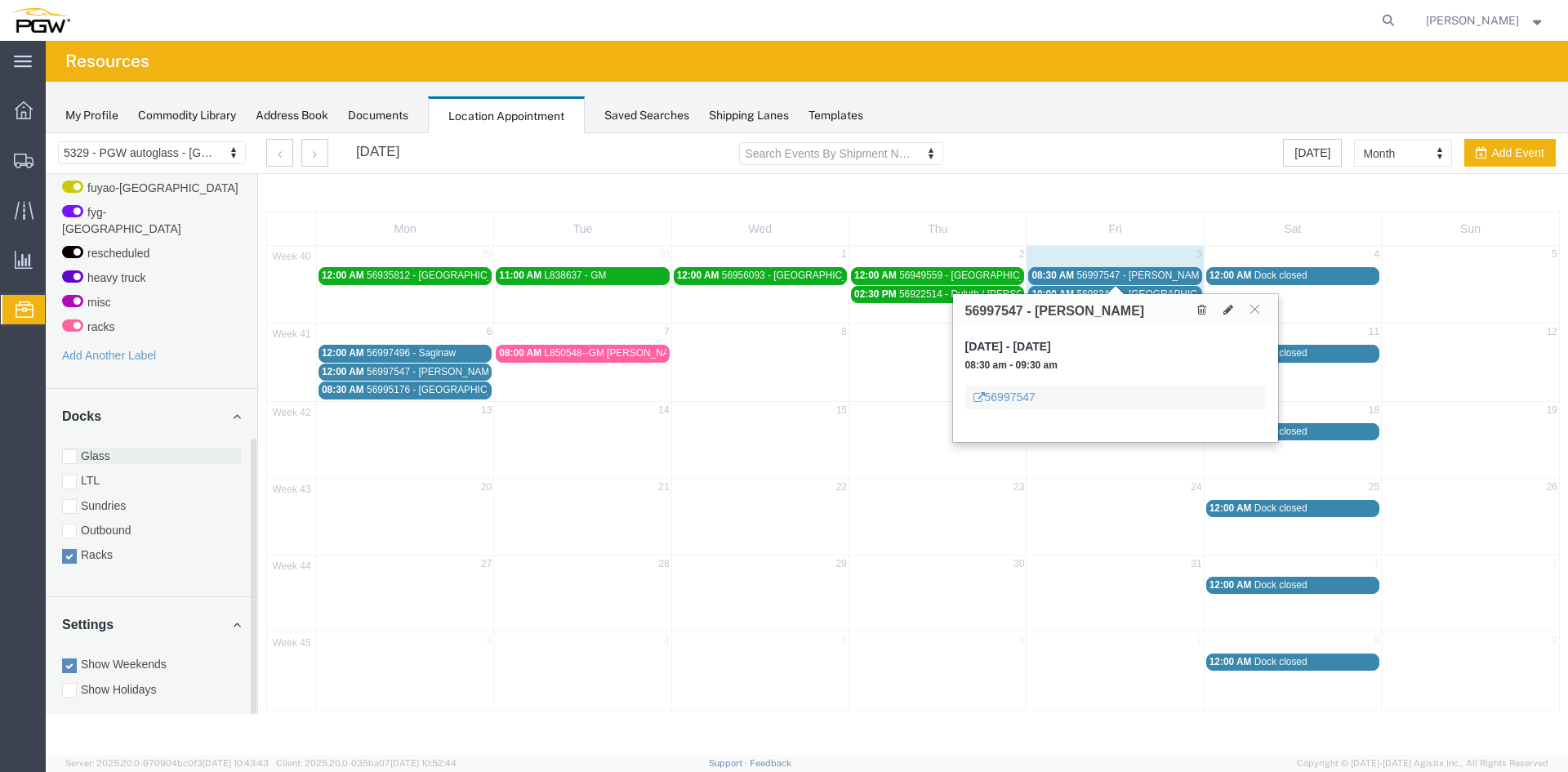
click at [68, 449] on div at bounding box center [69, 456] width 14 height 14
click at [46, 133] on input "Glass" at bounding box center [46, 133] width 0 height 0
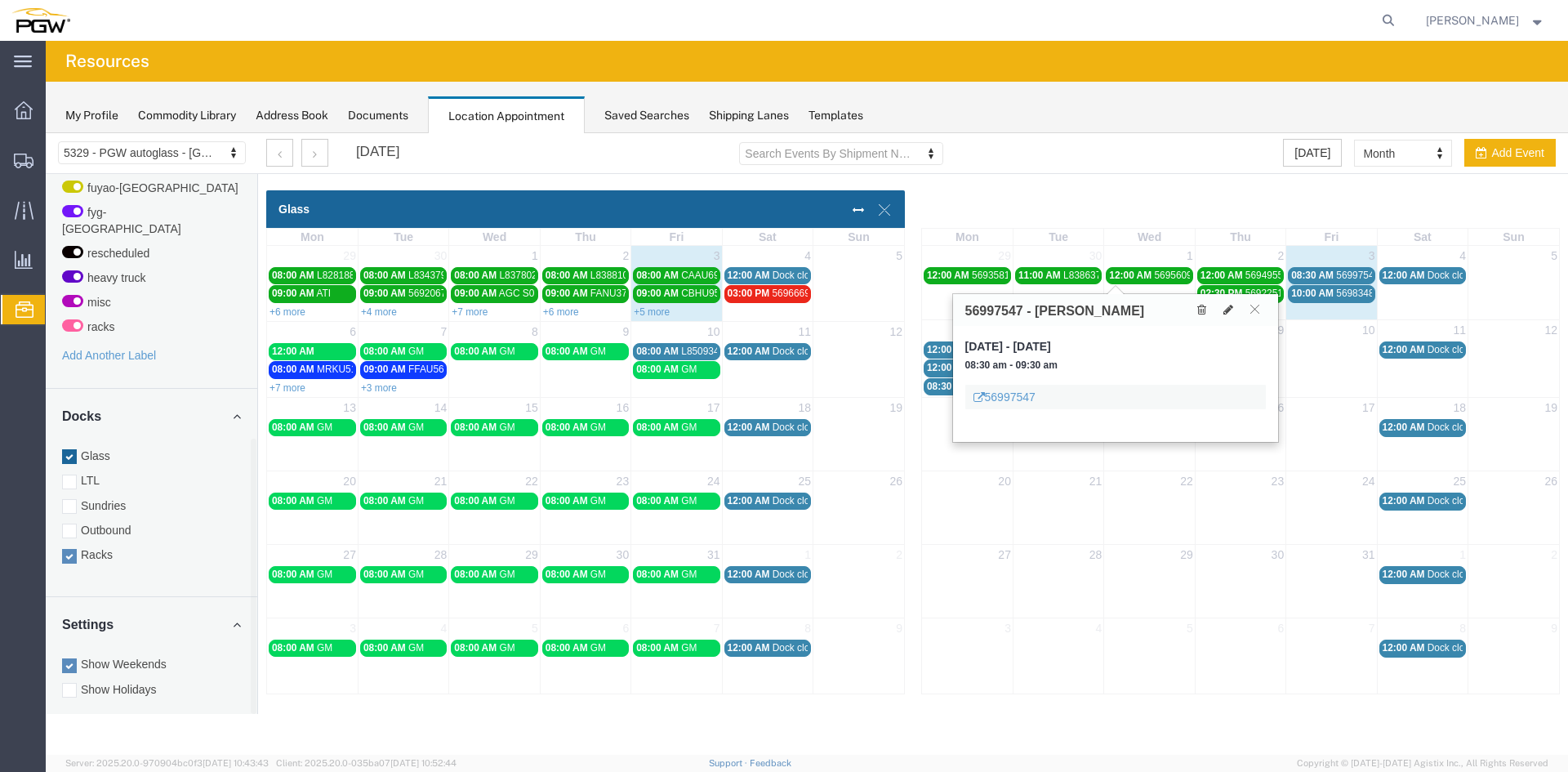
click at [68, 539] on div at bounding box center [807, 443] width 1522 height 621
click at [72, 549] on div at bounding box center [69, 556] width 14 height 14
click at [46, 133] on input "Racks" at bounding box center [46, 133] width 0 height 0
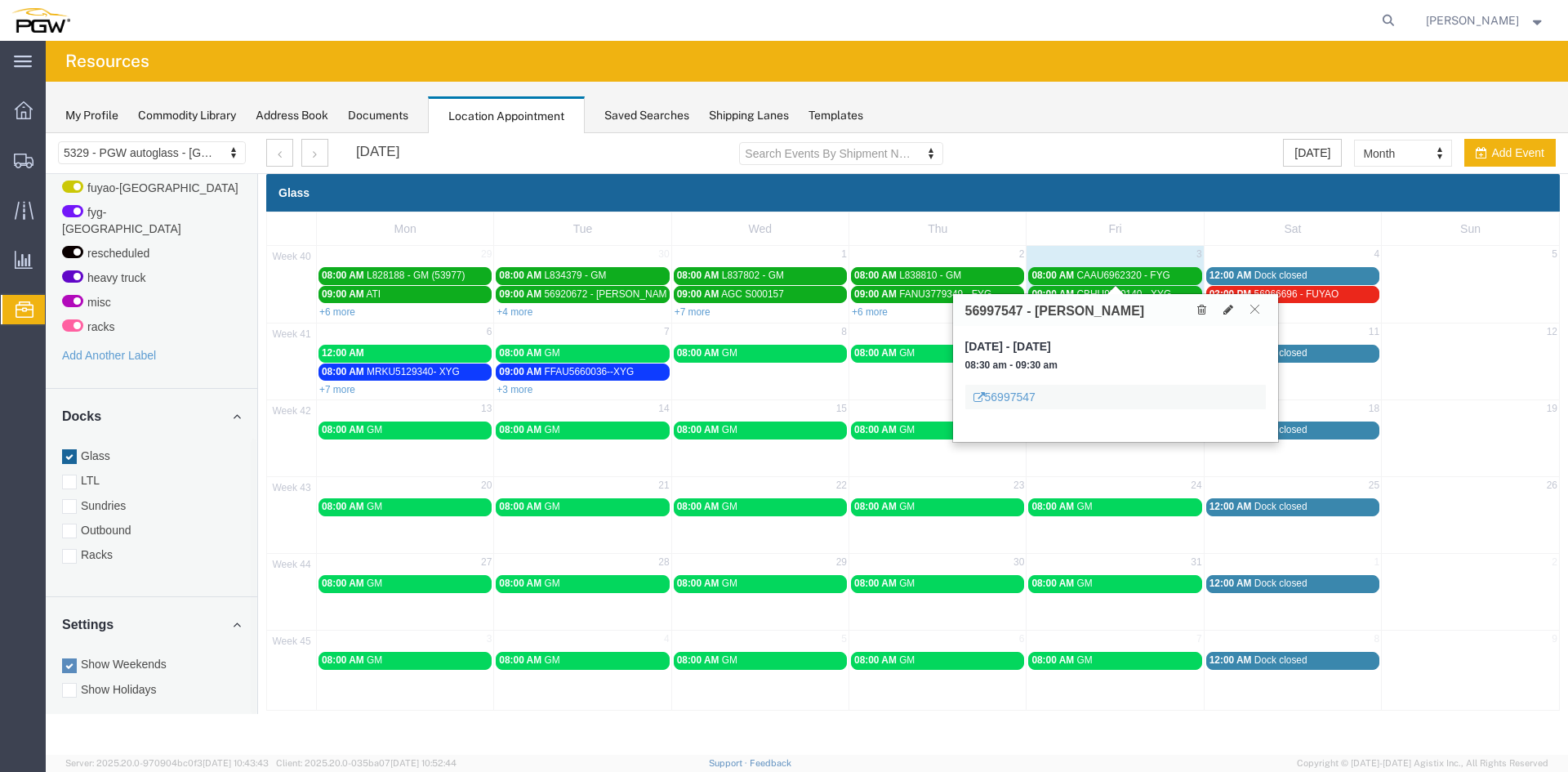
click at [1257, 308] on icon at bounding box center [1254, 308] width 9 height 10
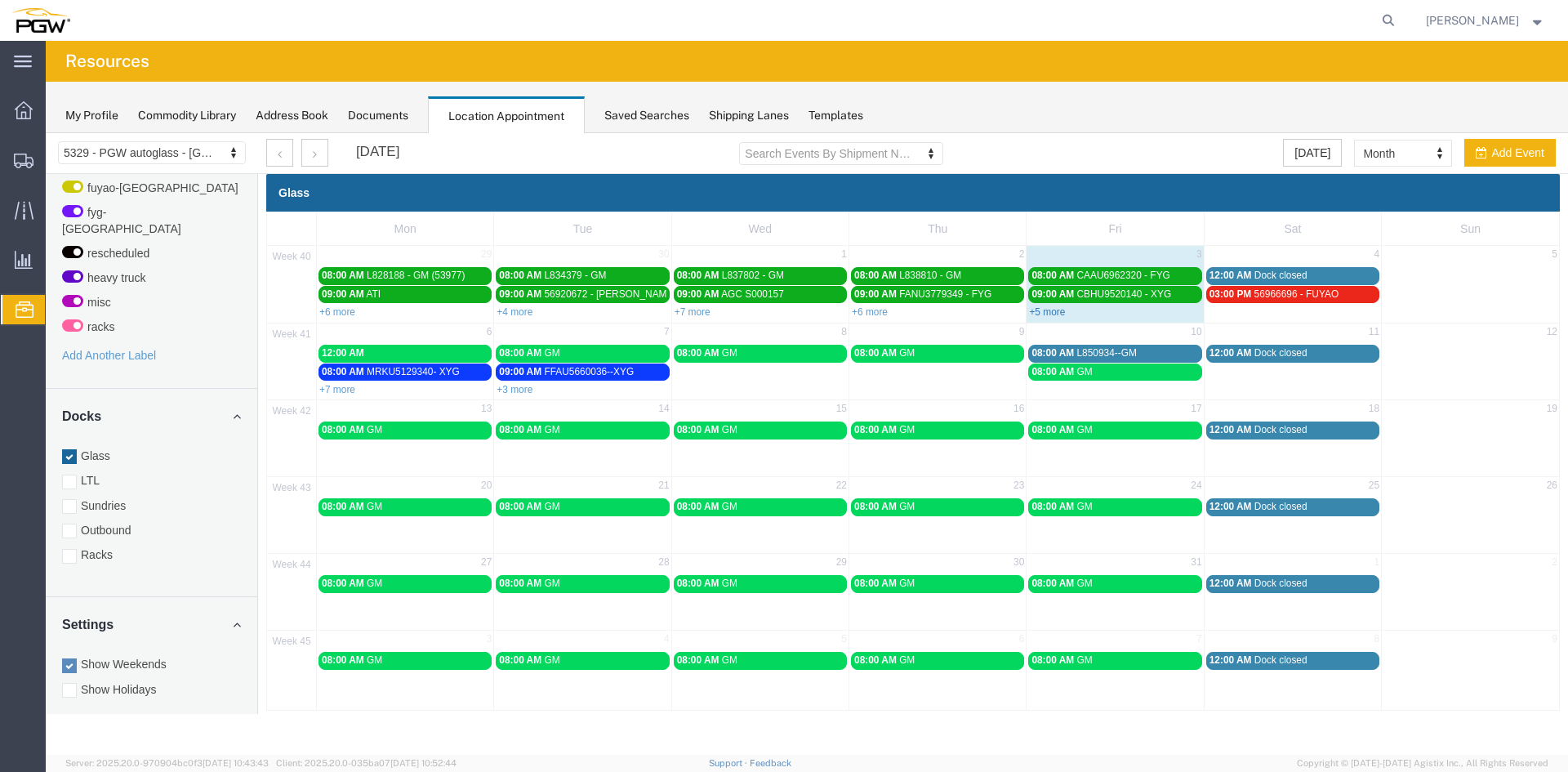
click at [1058, 307] on link "+5 more" at bounding box center [1047, 312] width 36 height 12
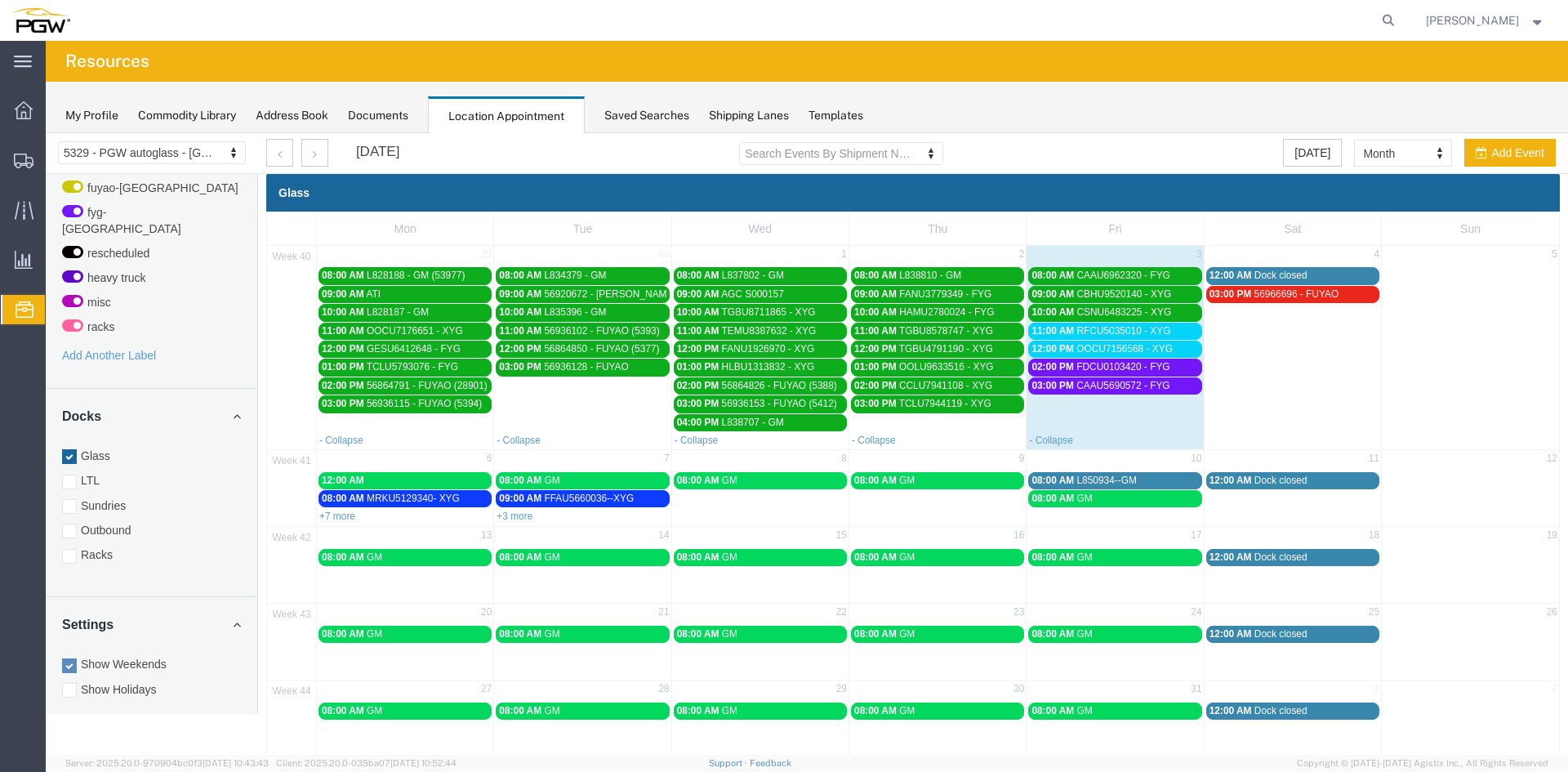
click at [1104, 369] on span "FDCU0103420 - FYG" at bounding box center [1122, 367] width 93 height 12
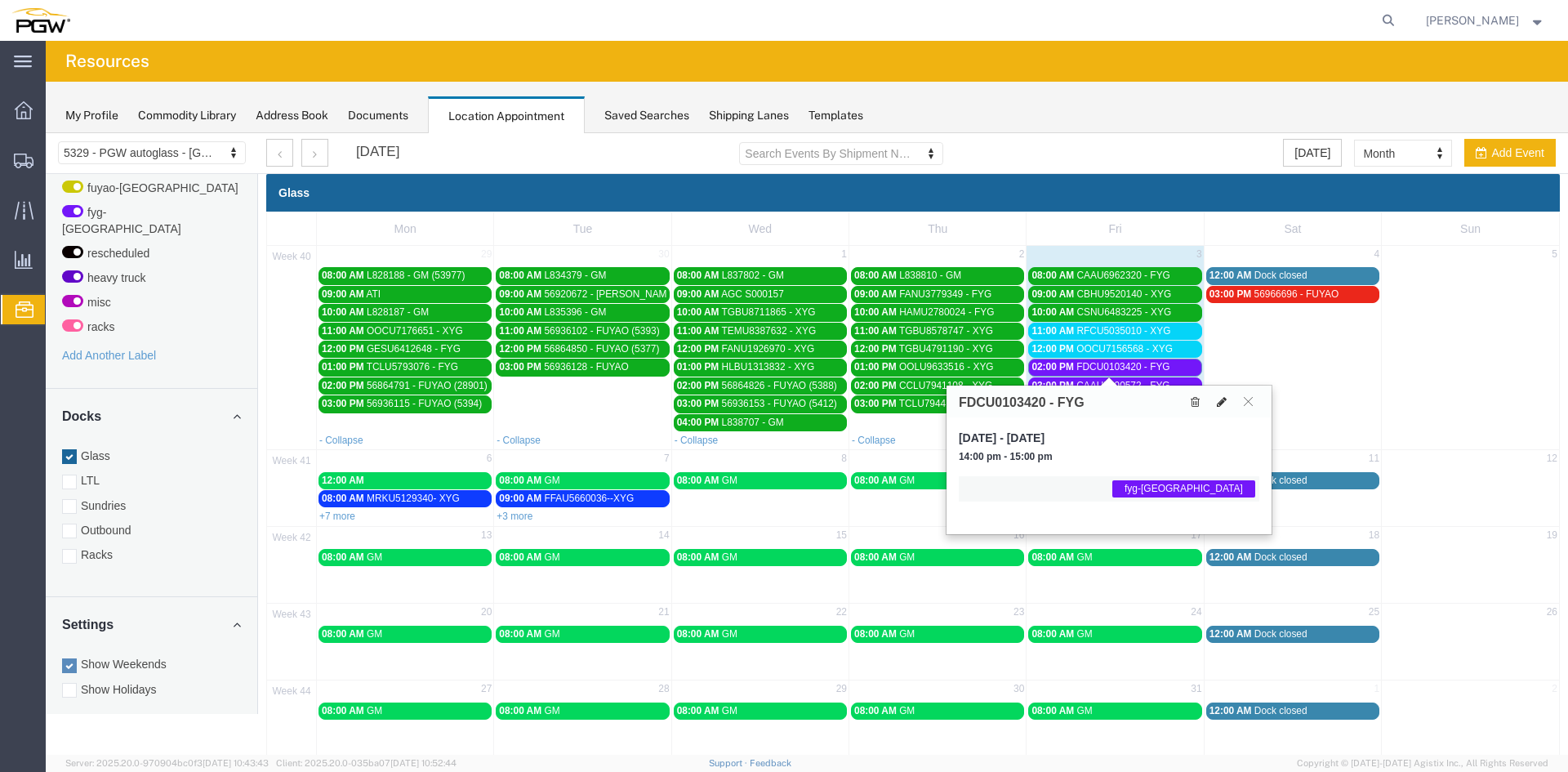
click at [1218, 400] on icon at bounding box center [1221, 402] width 10 height 12
select select "1"
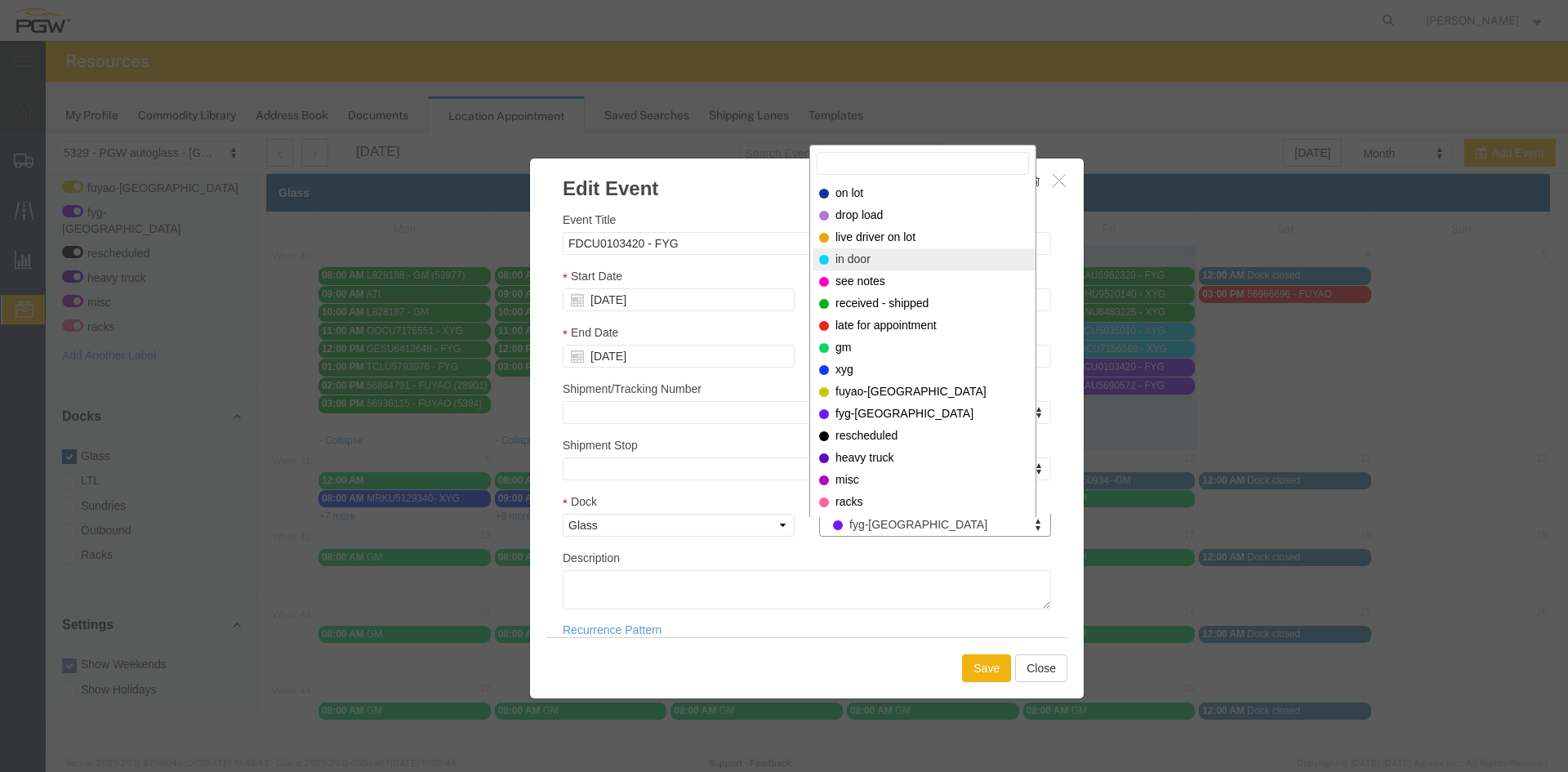
select select "220"
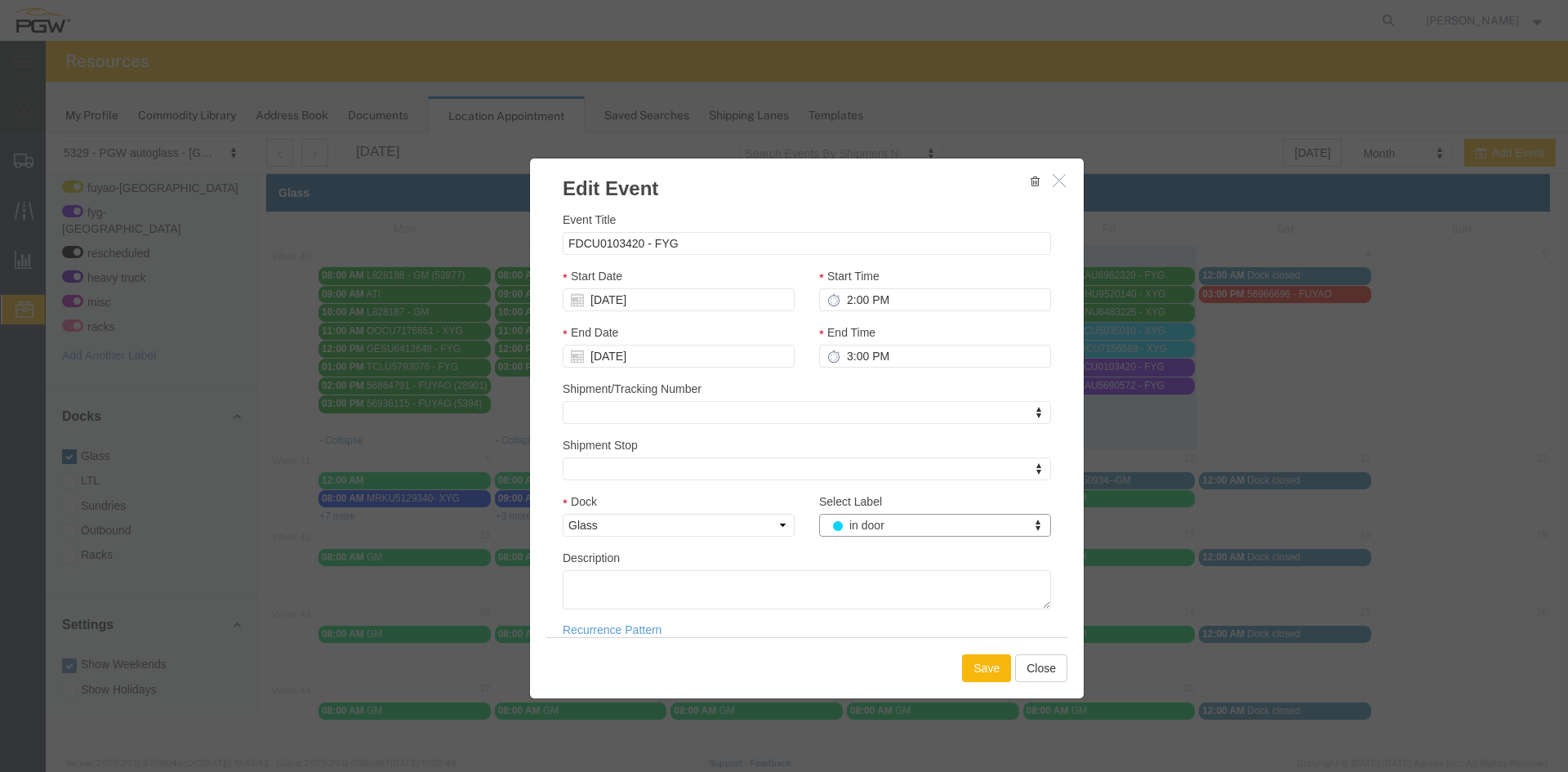
click at [975, 666] on button "Save" at bounding box center [986, 668] width 49 height 28
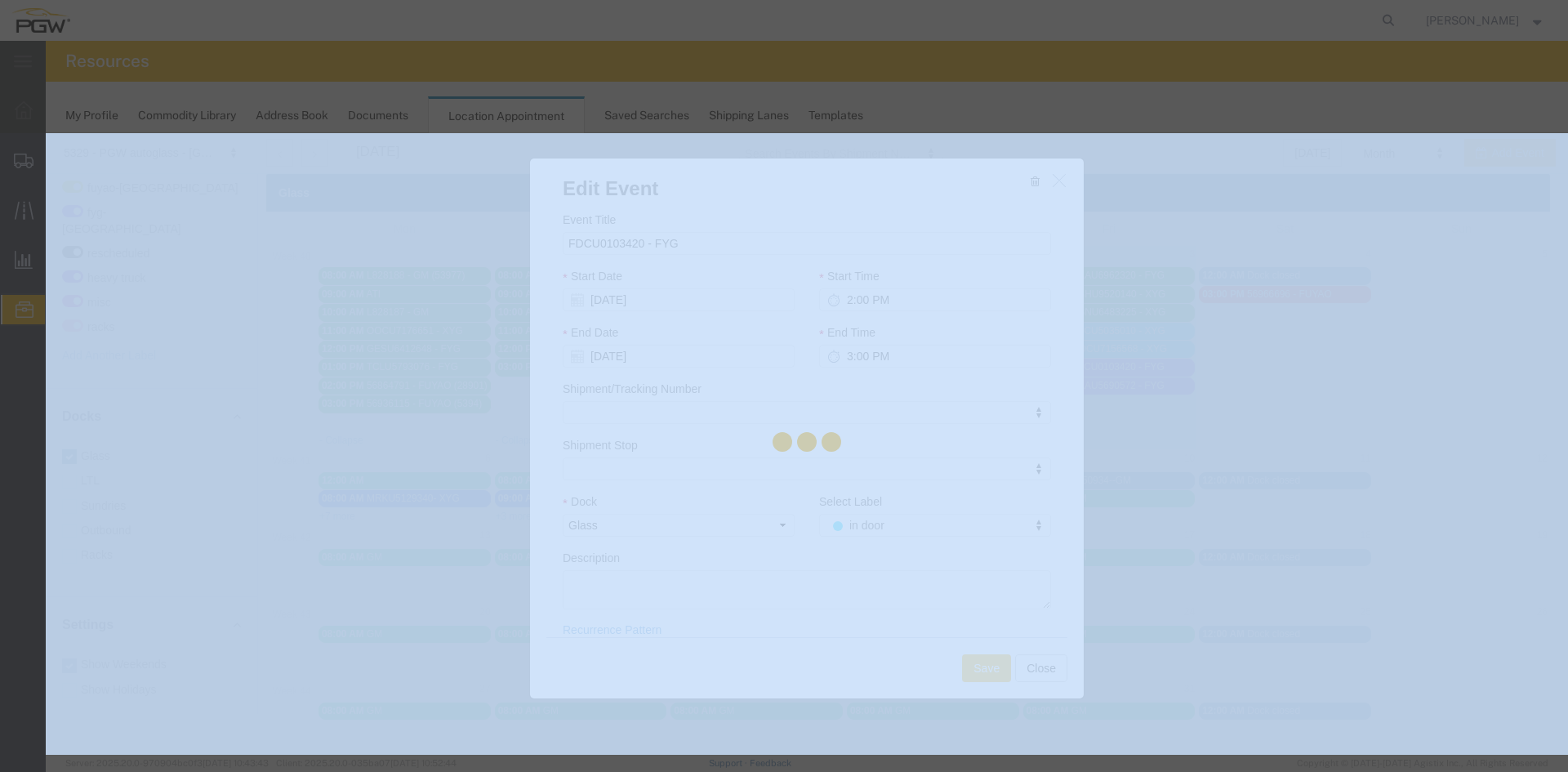
click at [975, 666] on div at bounding box center [807, 443] width 1522 height 621
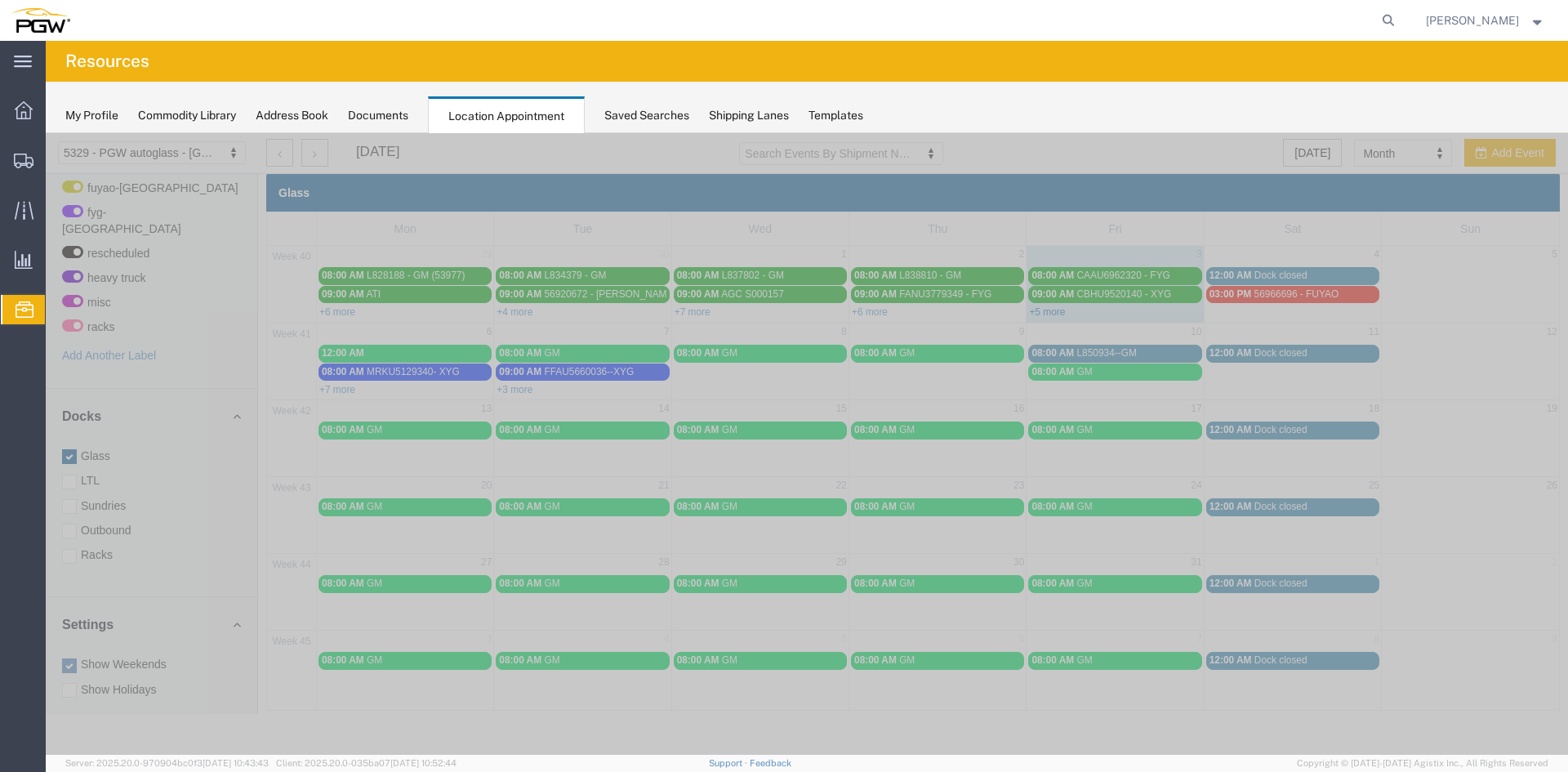
click at [1040, 314] on link "+5 more" at bounding box center [1047, 312] width 36 height 12
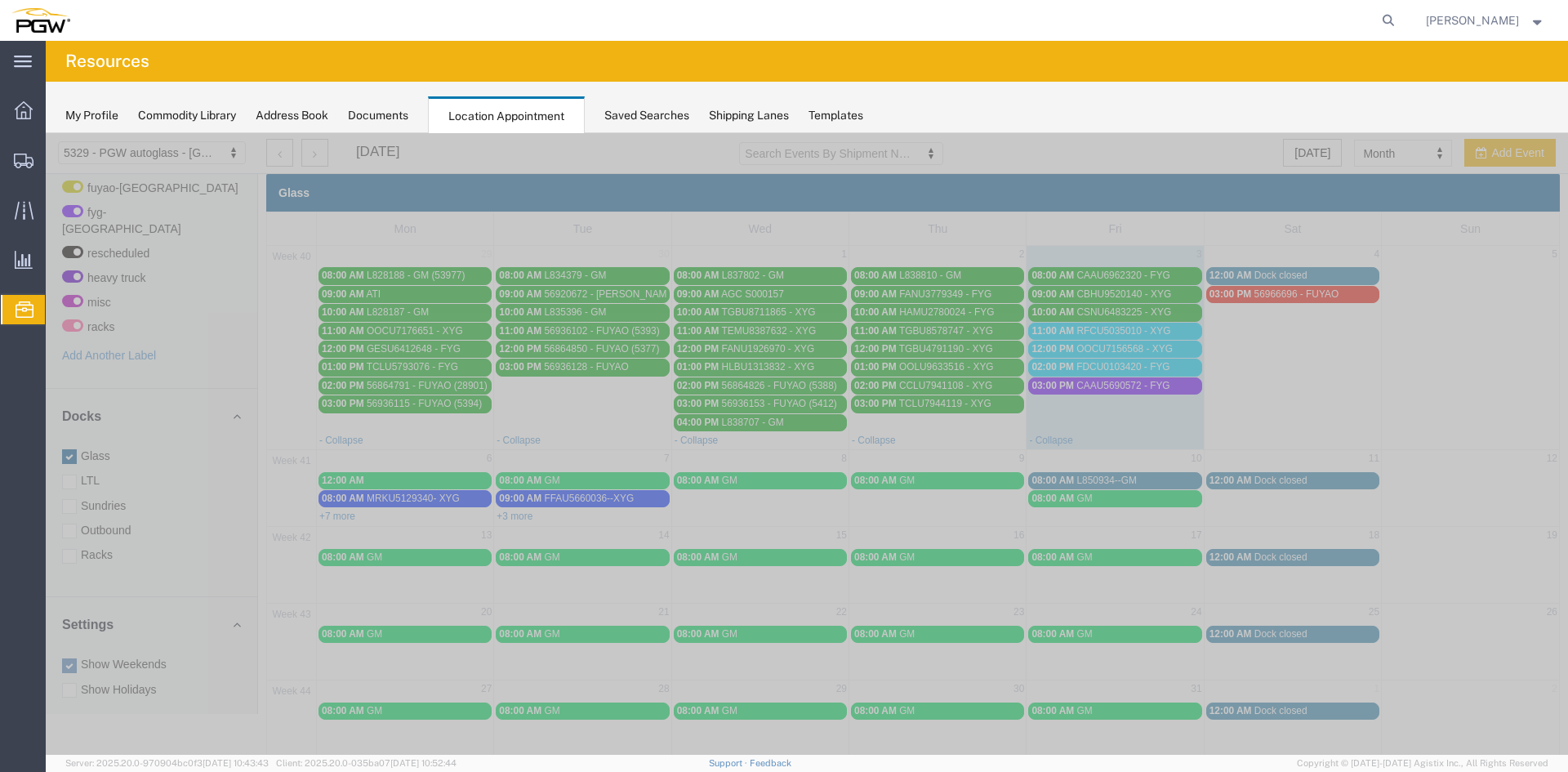
click at [1116, 365] on span "FDCU0103420 - FYG" at bounding box center [1122, 367] width 93 height 12
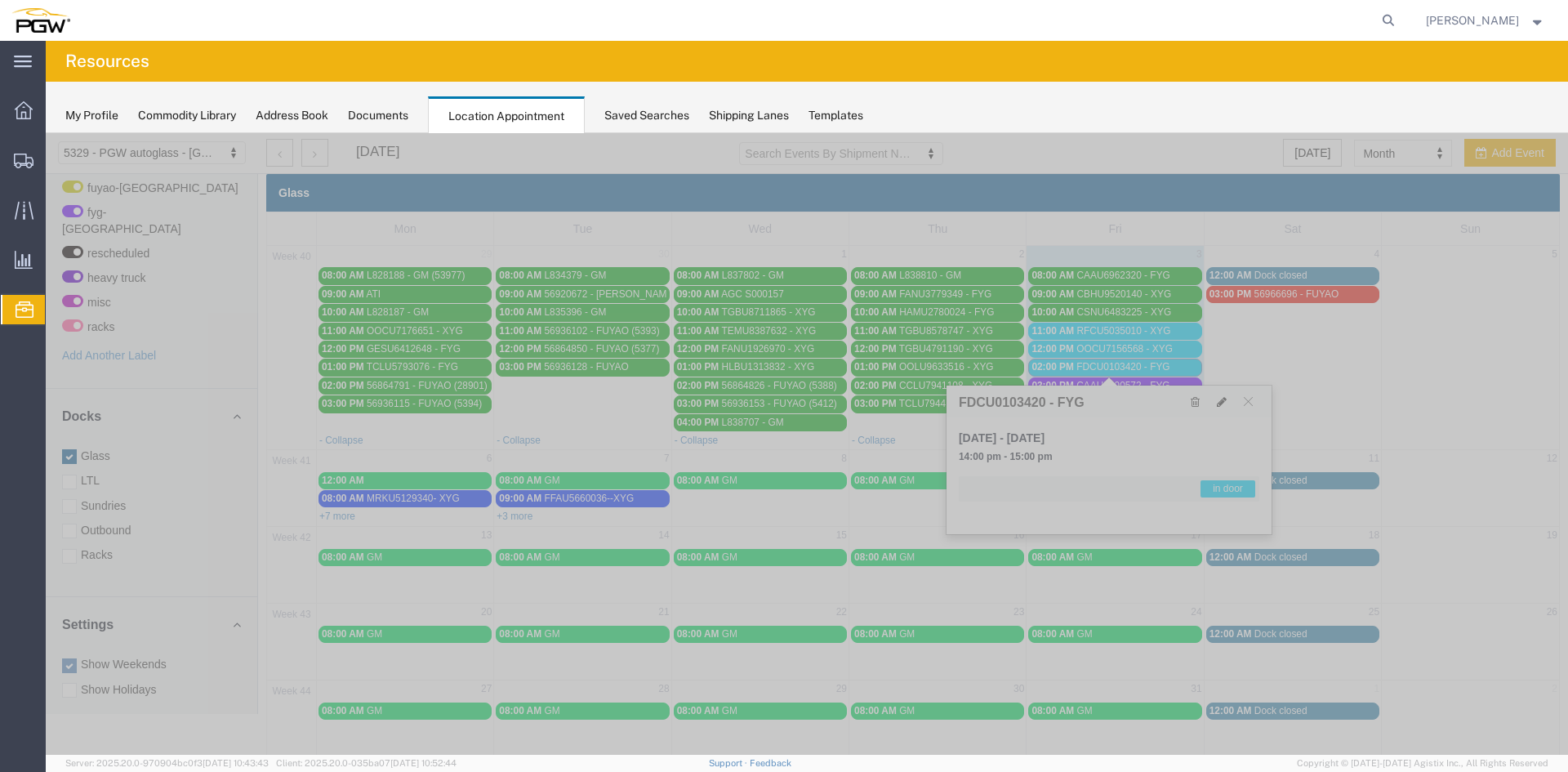
click at [1212, 398] on button at bounding box center [1222, 401] width 23 height 17
select select "1"
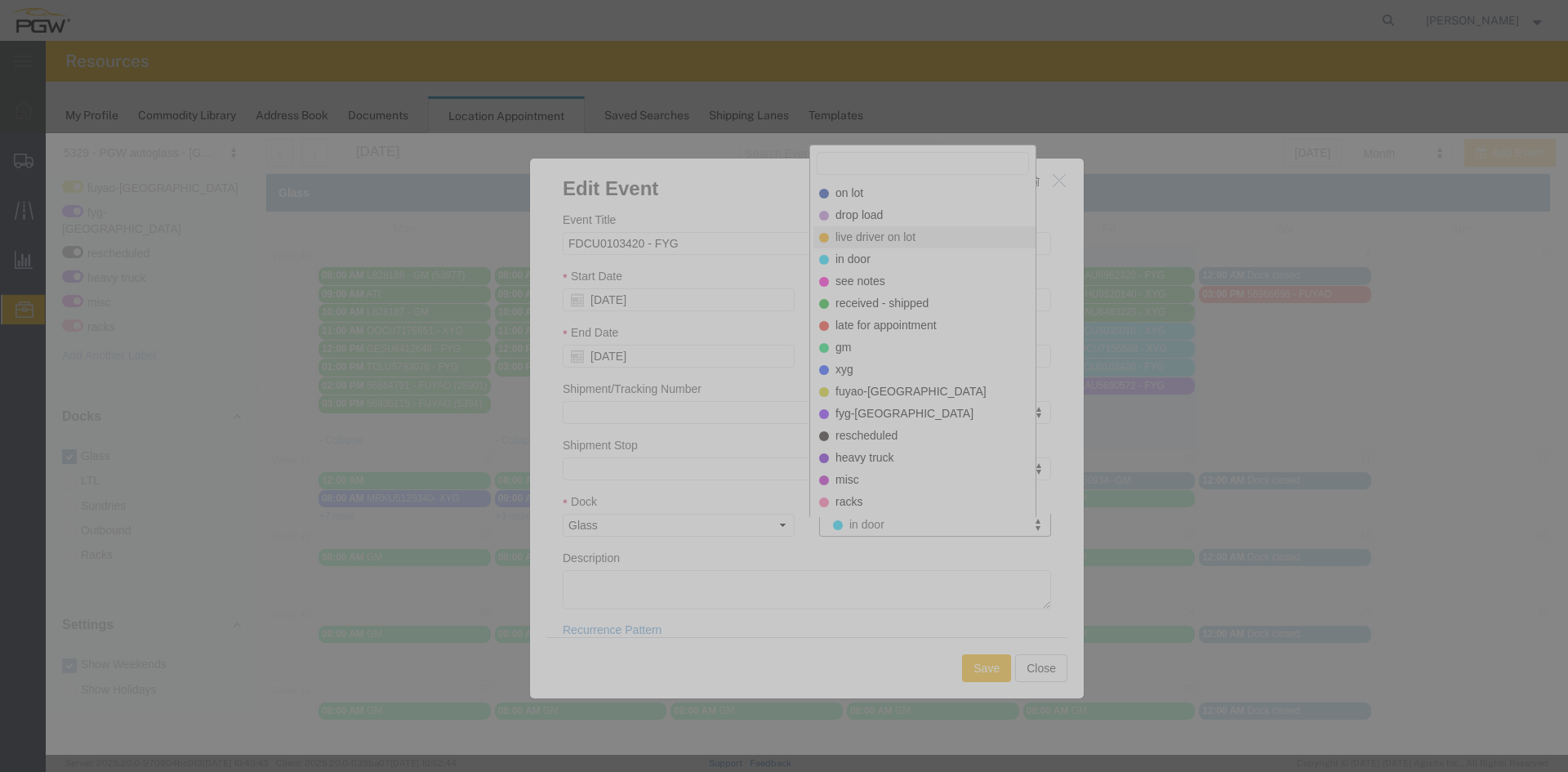
select select "521"
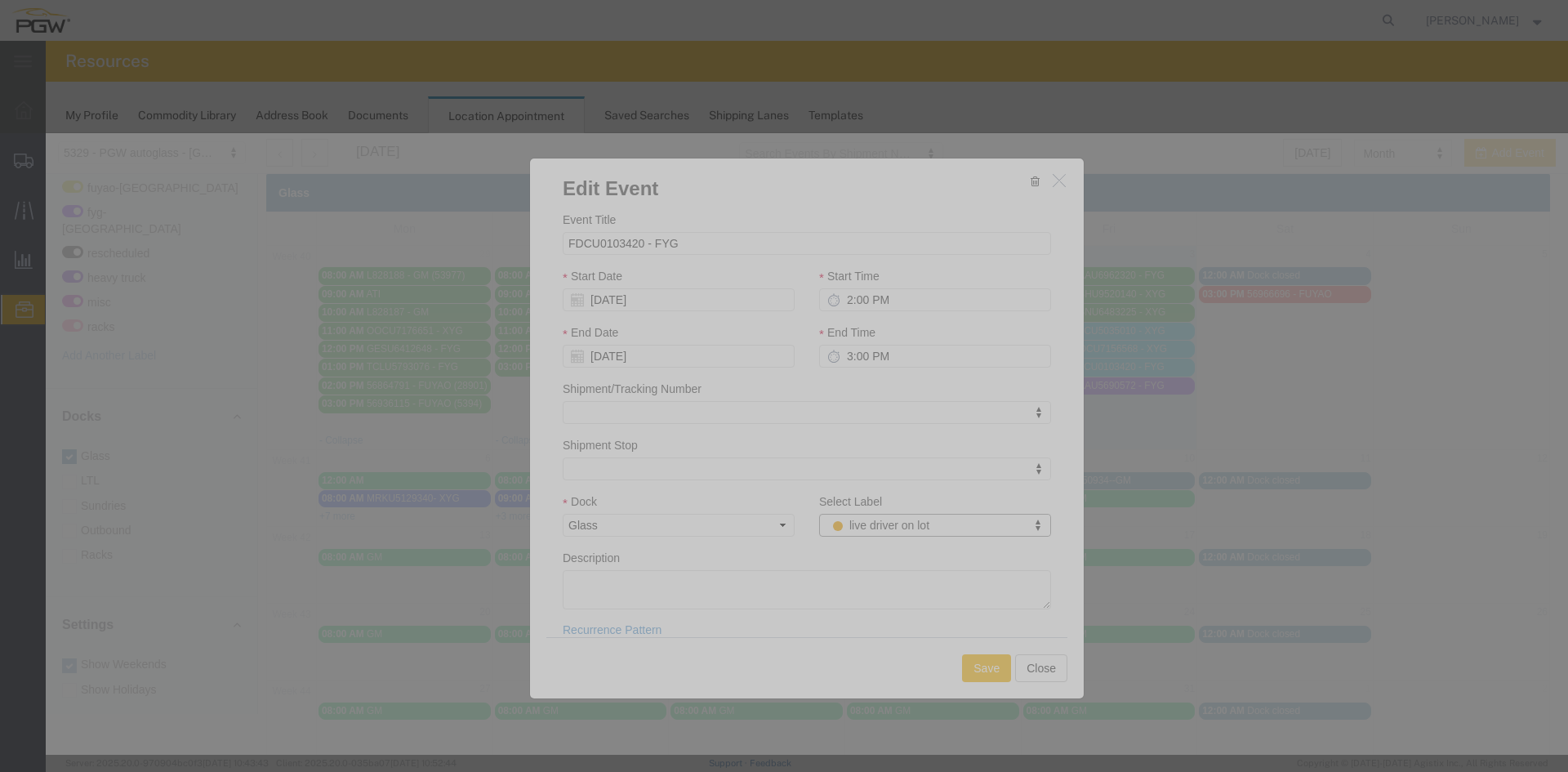
click at [977, 664] on button "Save" at bounding box center [986, 668] width 49 height 28
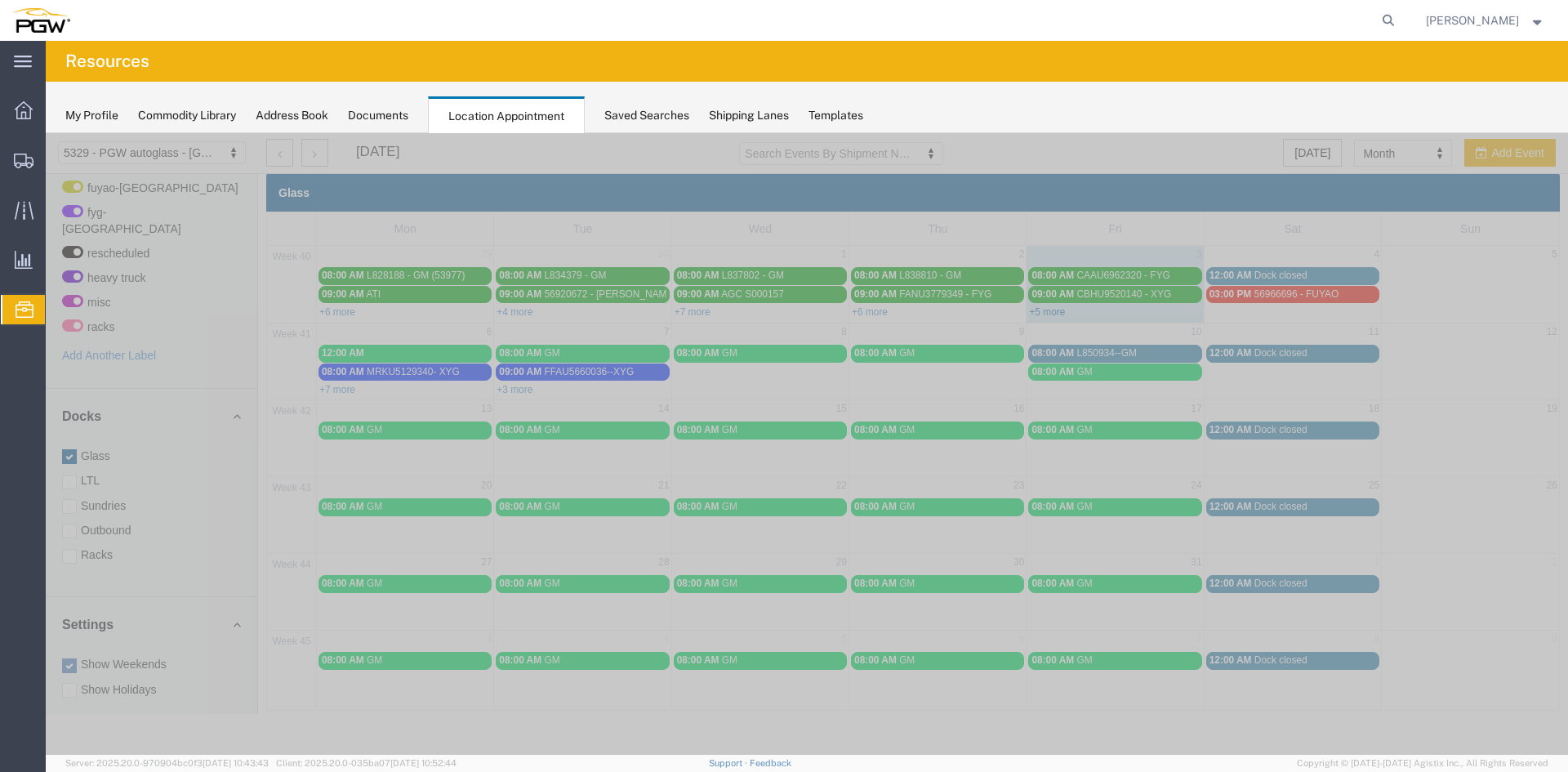
click at [1039, 316] on link "+5 more" at bounding box center [1047, 312] width 36 height 12
